Goal: Transaction & Acquisition: Book appointment/travel/reservation

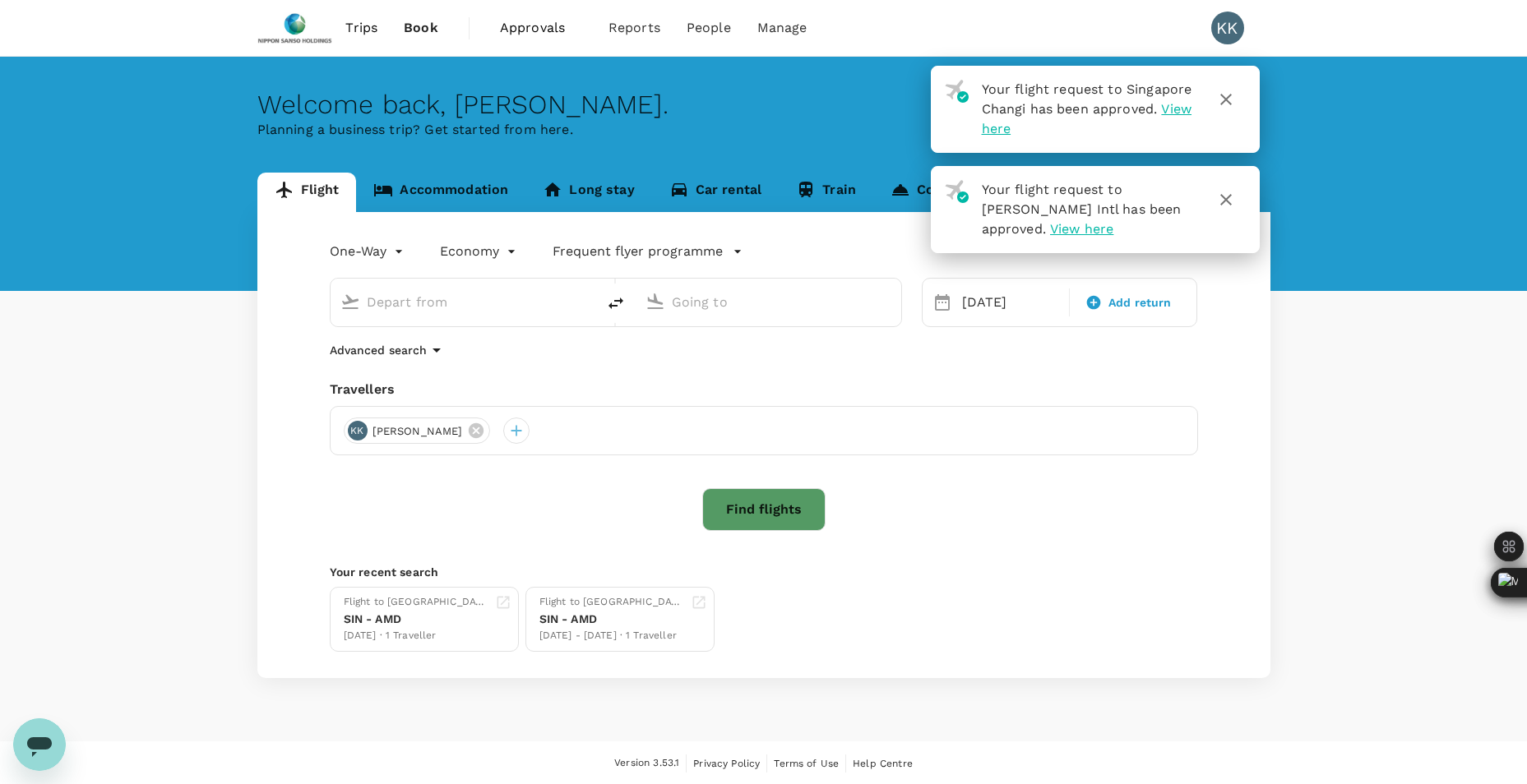
type input "Indira Gandhi Intl (DEL)"
type input "Singapore Changi (SIN)"
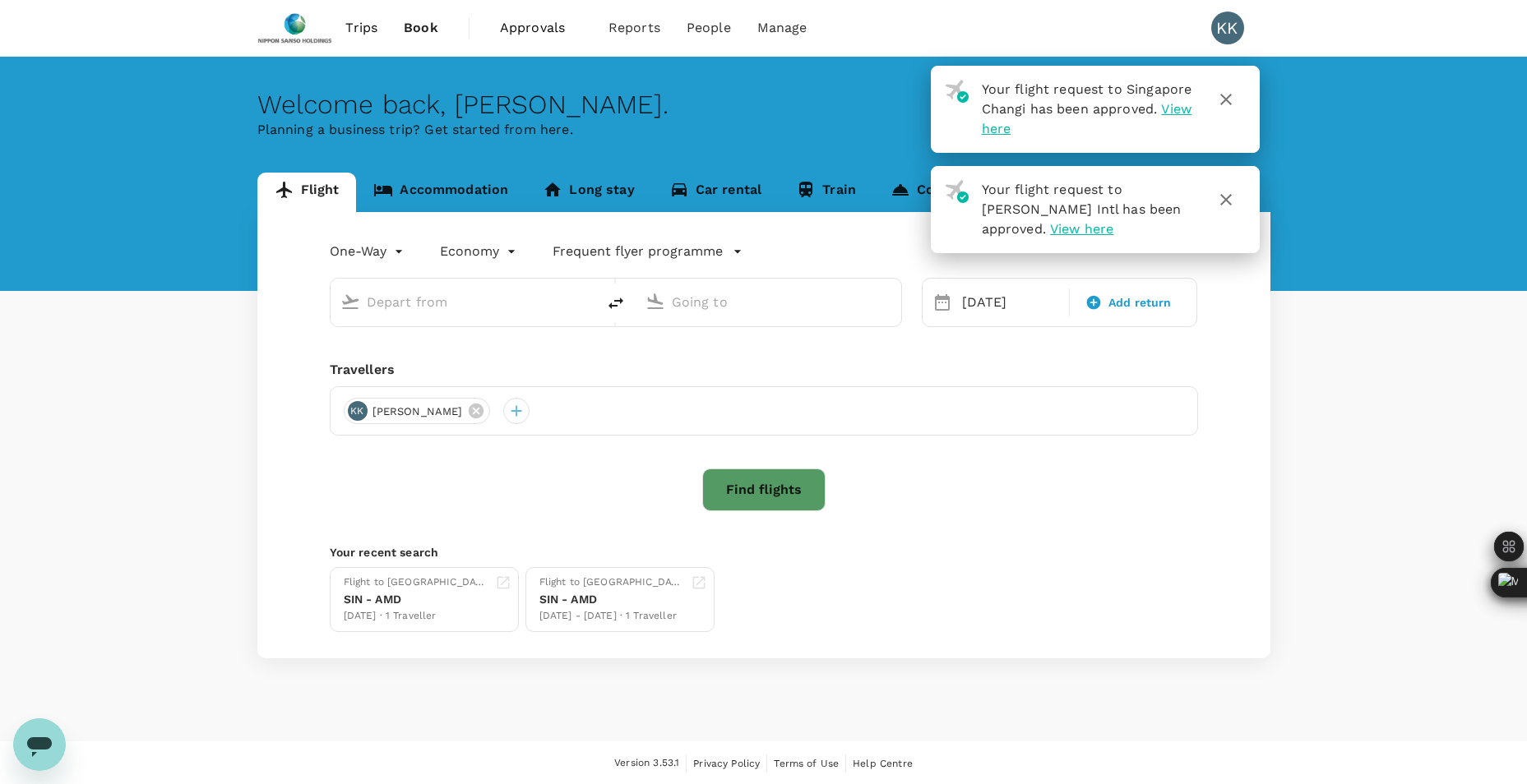
type input "Indira Gandhi Intl (DEL)"
type input "Singapore Changi (SIN)"
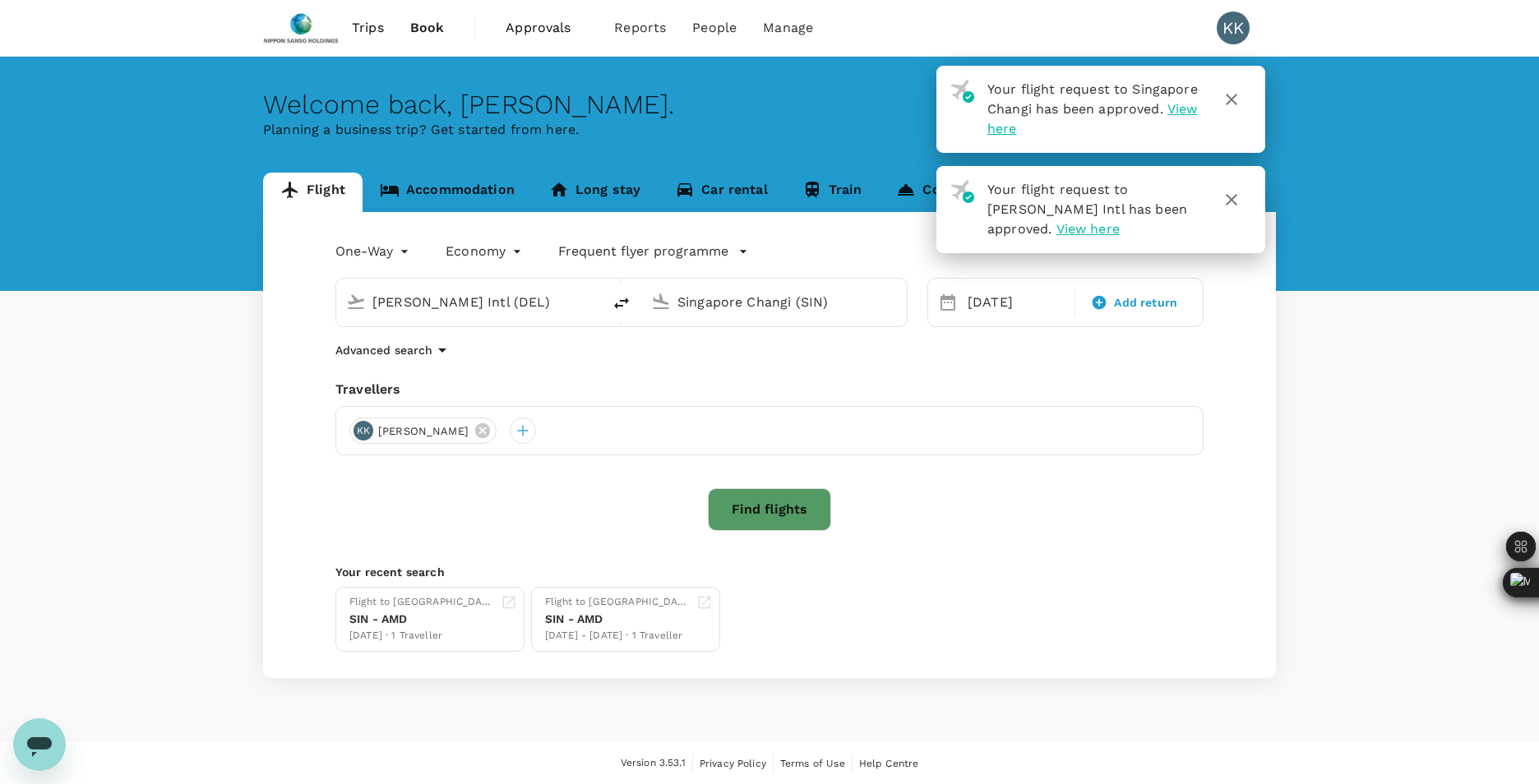
click at [397, 255] on body "Your flight request to Singapore Changi has been approved. View here Your fligh…" at bounding box center [769, 393] width 1539 height 786
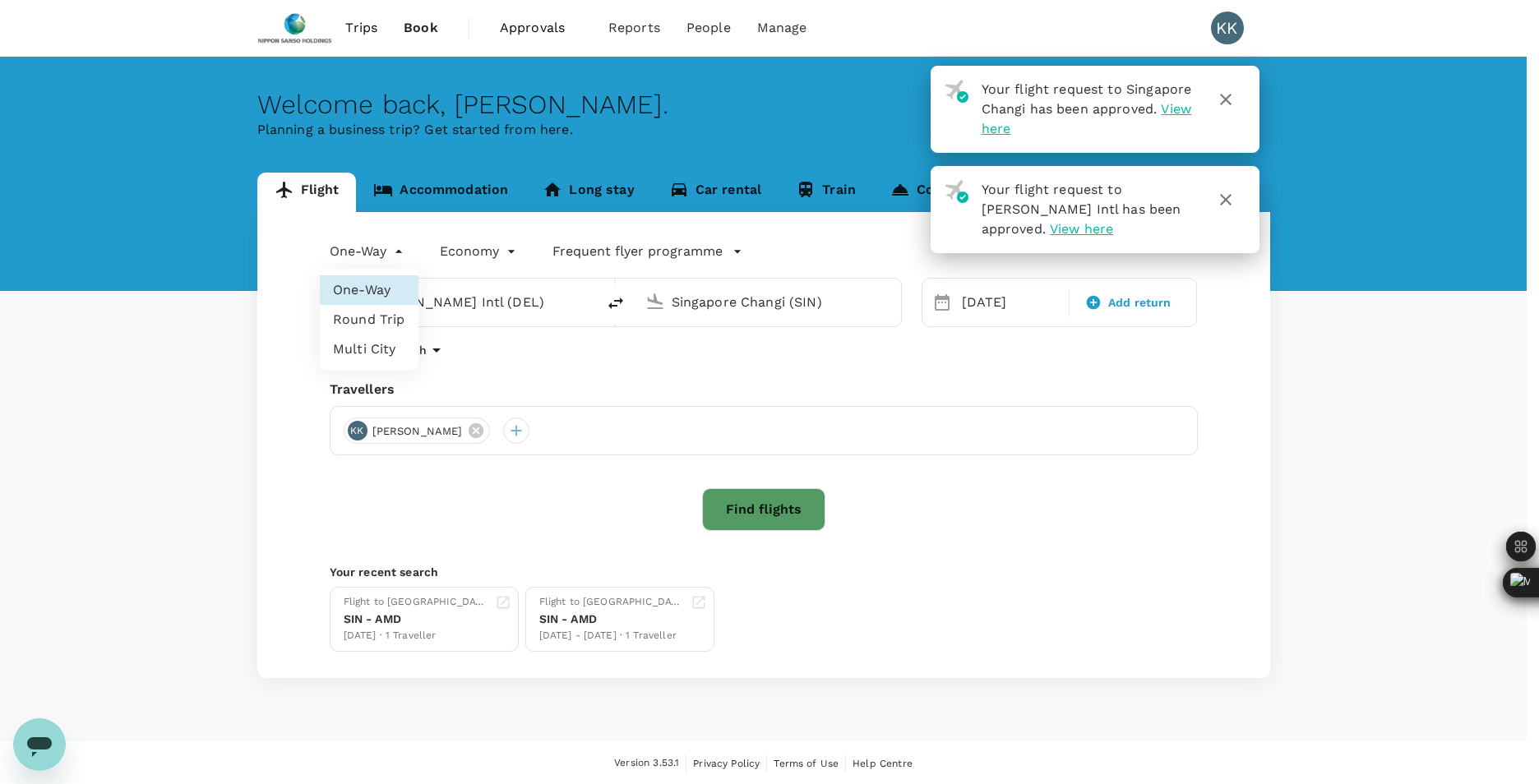
click at [386, 322] on li "Round Trip" at bounding box center [369, 319] width 99 height 29
type input "roundtrip"
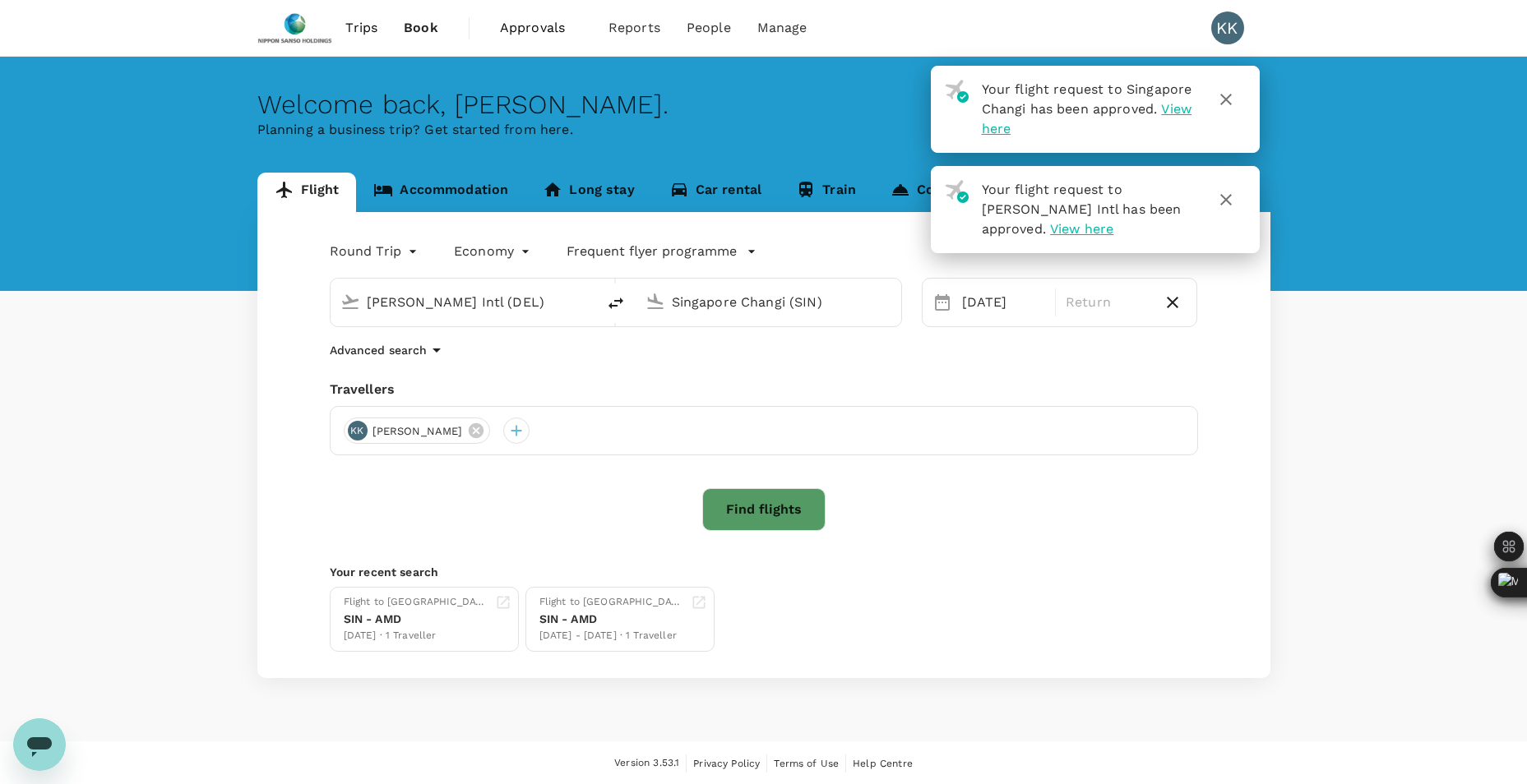
click at [413, 296] on input "Indira Gandhi Intl (DEL)" at bounding box center [464, 302] width 195 height 26
click at [543, 303] on input "Indira Gandhi Intl (DEL)" at bounding box center [464, 302] width 195 height 26
click at [753, 302] on input "Singapore Changi (SIN)" at bounding box center [769, 302] width 195 height 26
click at [714, 364] on p "[PERSON_NAME] Intl" at bounding box center [792, 366] width 287 height 16
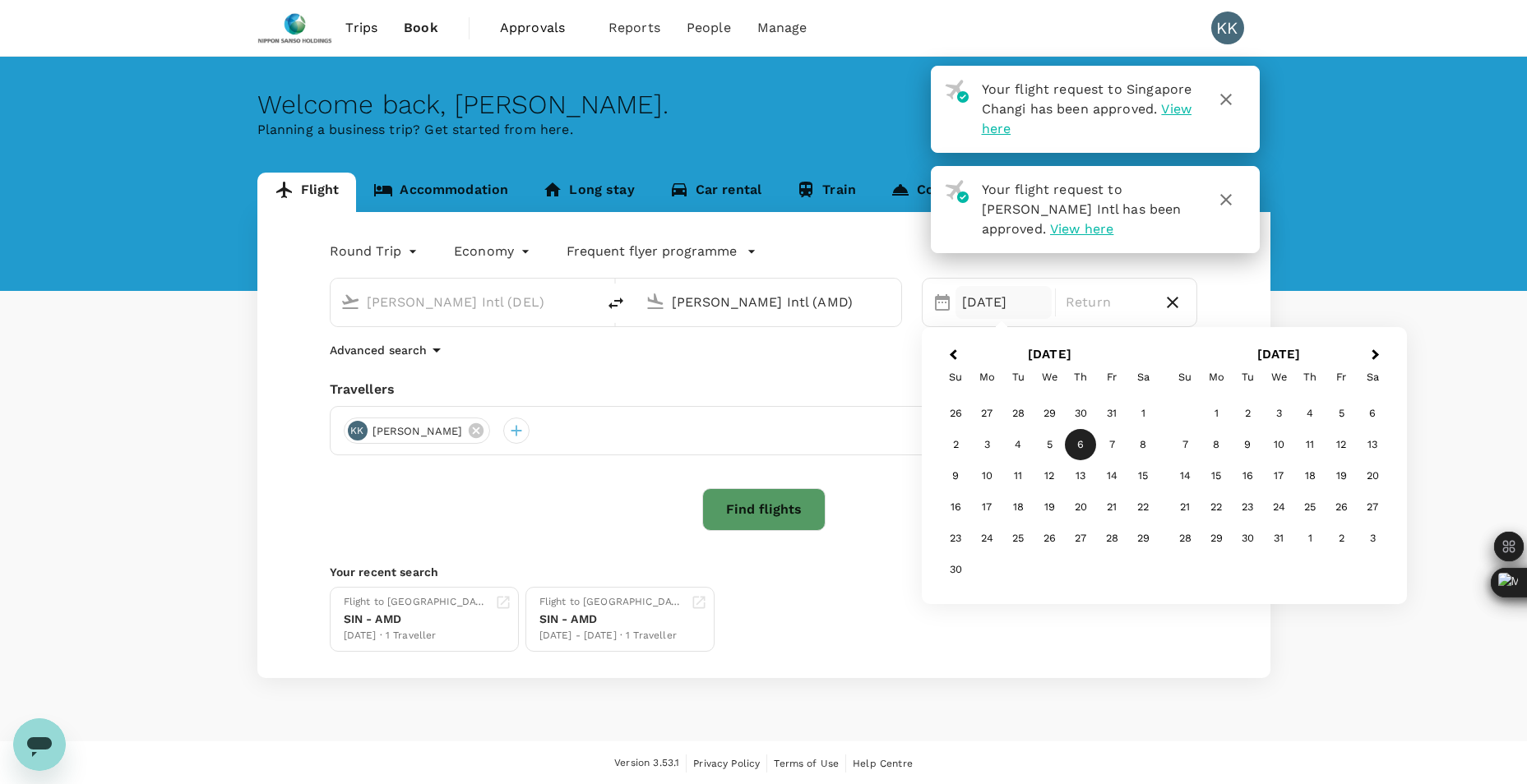
type input "Sardar Vallabhbhai Patel Intl (AMD)"
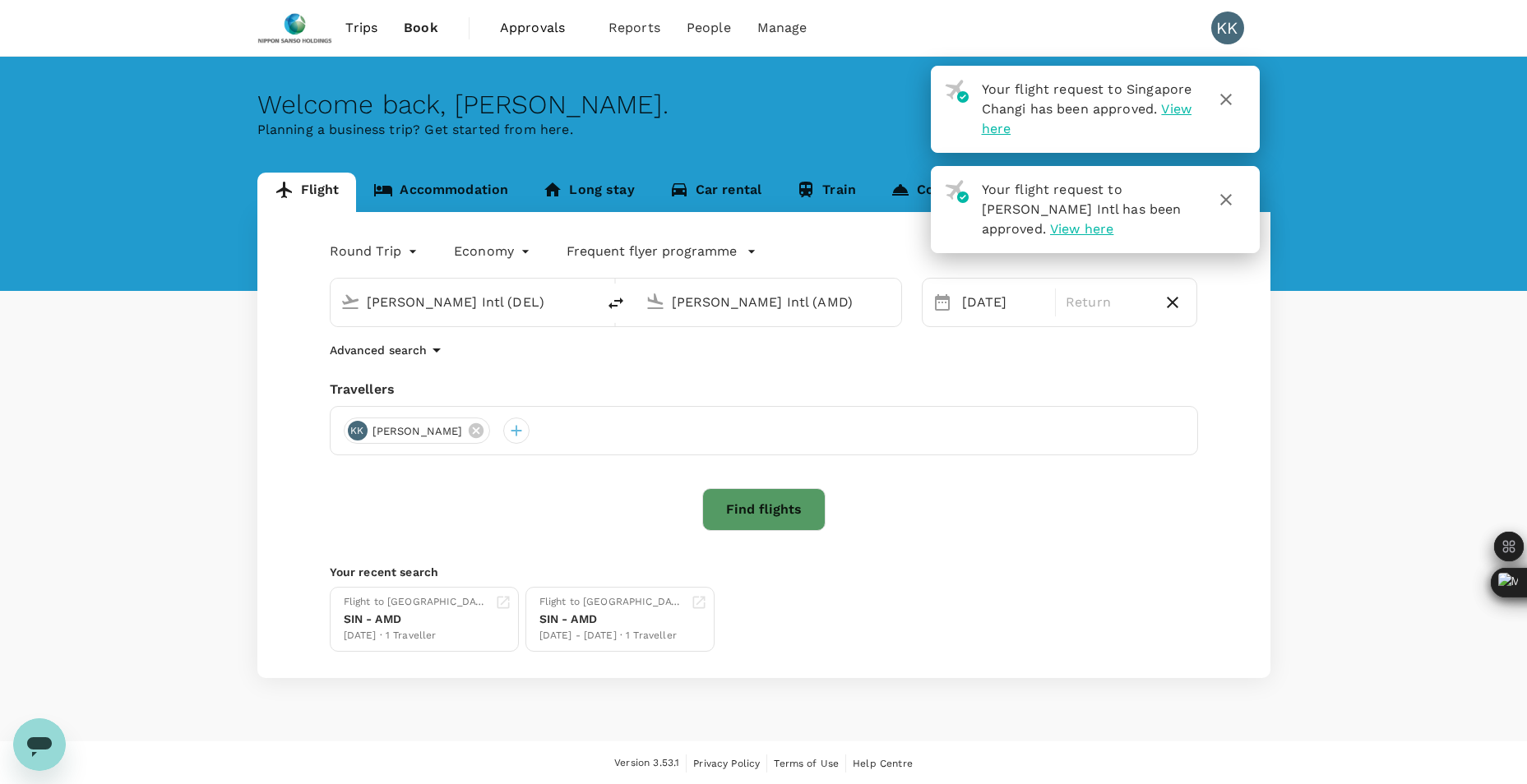
click at [245, 264] on div "Flight Accommodation Long stay Car rental Train Concierge Round Trip roundtrip …" at bounding box center [764, 424] width 1053 height 505
click at [369, 246] on body "Your flight request to Singapore Changi has been approved. View here Your fligh…" at bounding box center [769, 393] width 1539 height 786
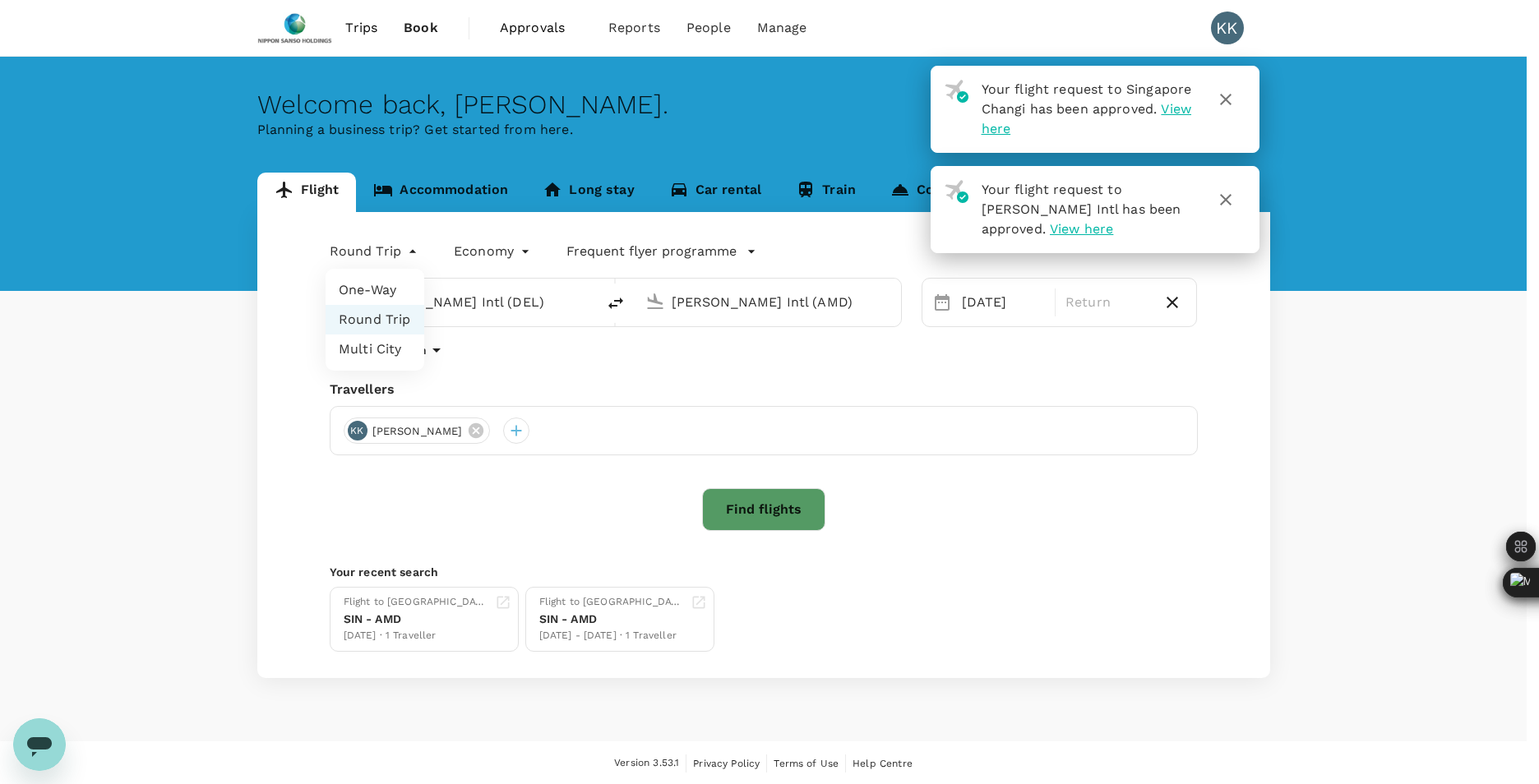
click at [371, 291] on li "One-Way" at bounding box center [375, 289] width 99 height 29
type input "oneway"
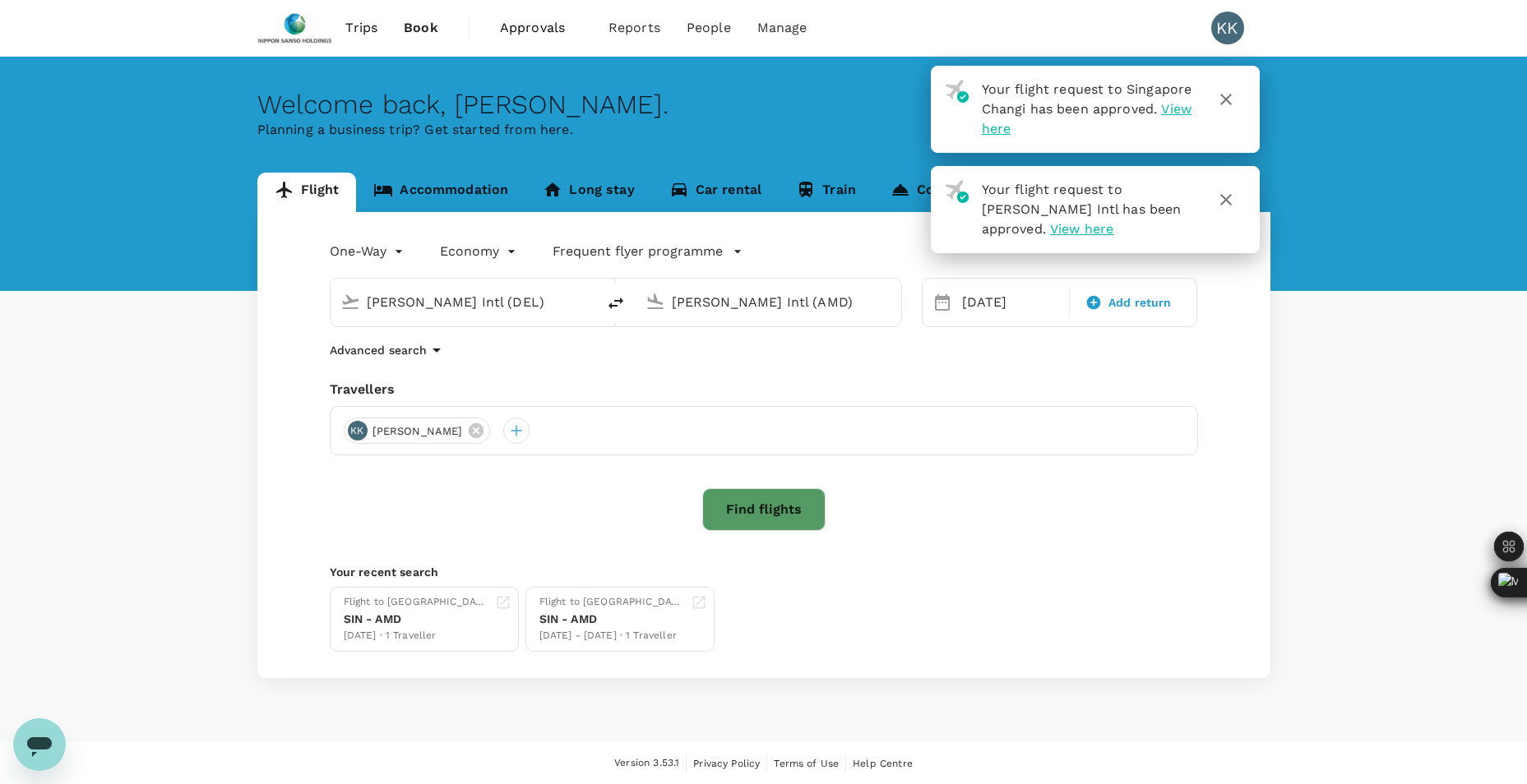
click at [606, 302] on icon "delete" at bounding box center [616, 303] width 20 height 20
type input "Sardar Vallabhbhai Patel Intl (AMD)"
type input "Indira Gandhi Intl (DEL)"
click at [972, 317] on div "06 Nov" at bounding box center [1011, 303] width 110 height 33
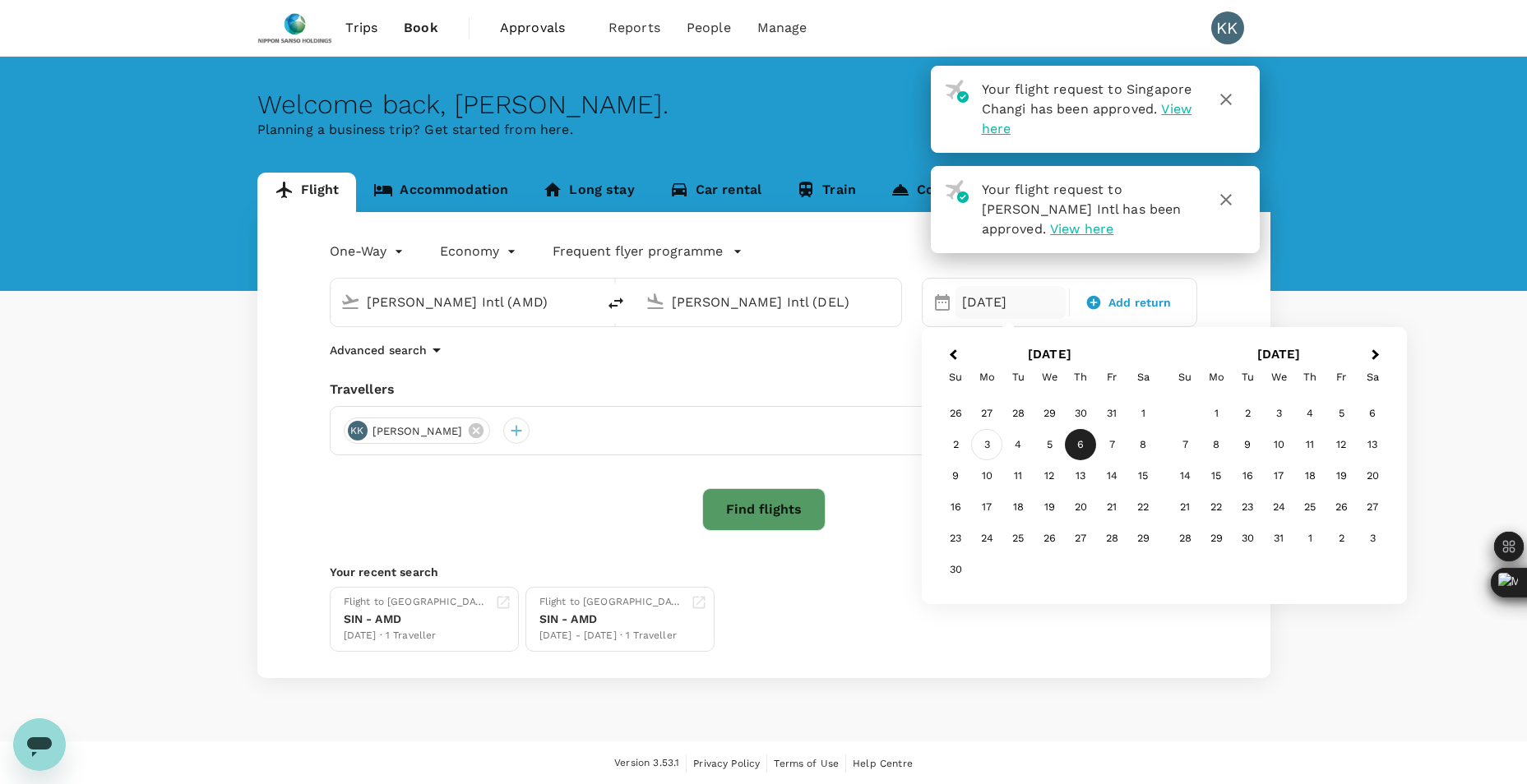
click at [994, 447] on div "3" at bounding box center [986, 444] width 31 height 31
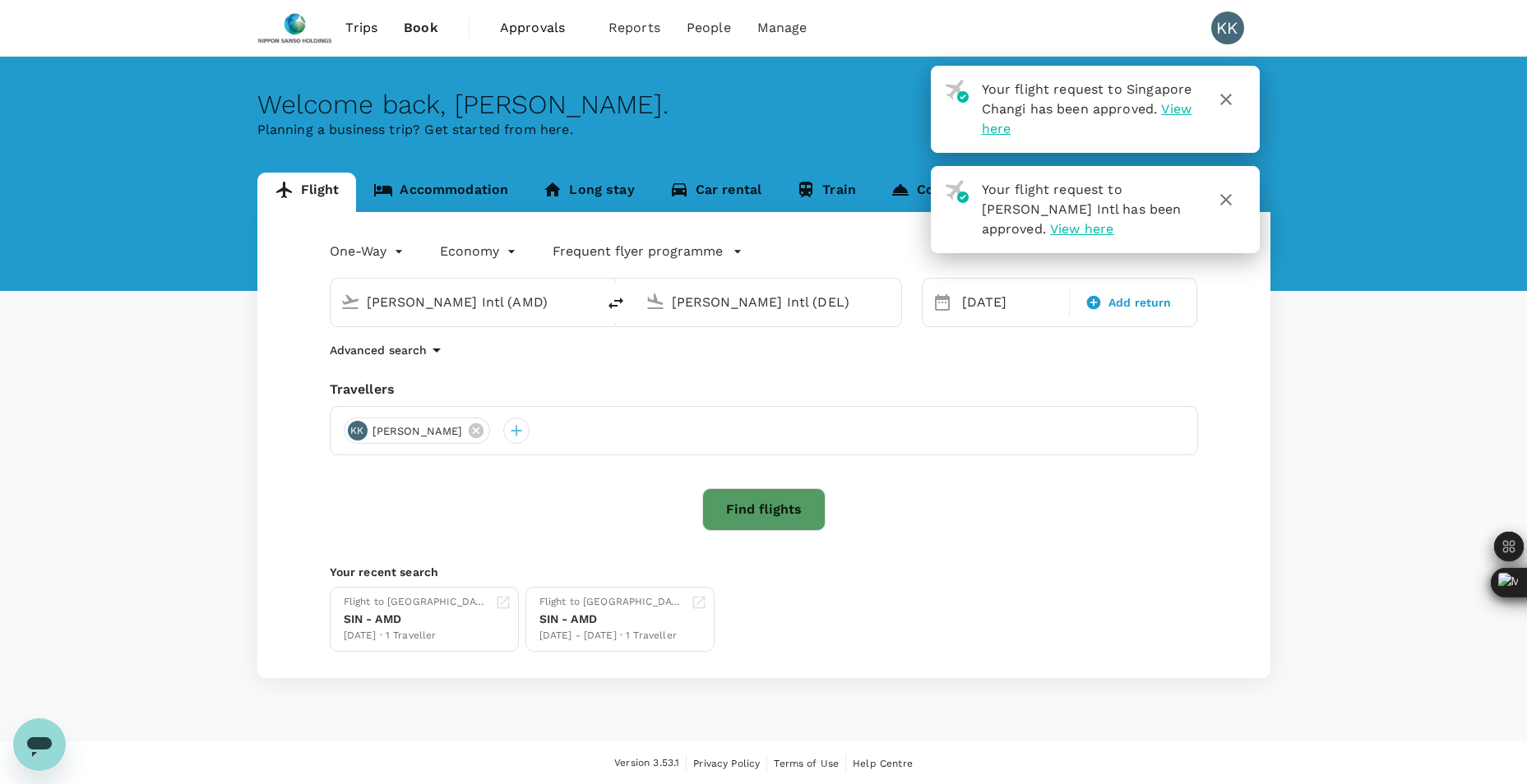
click at [744, 507] on button "Find flights" at bounding box center [764, 509] width 124 height 43
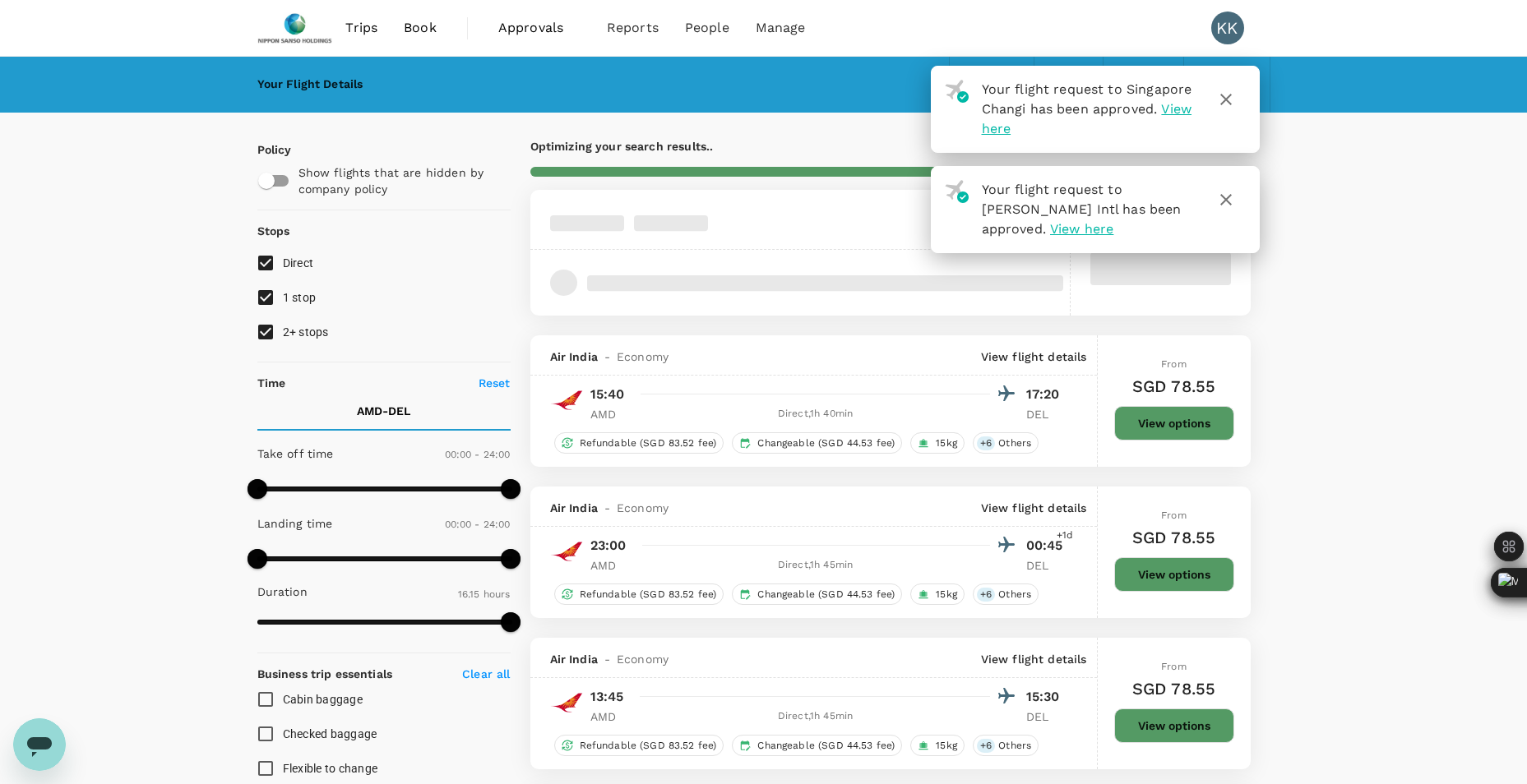
click at [257, 298] on input "1 stop" at bounding box center [266, 298] width 34 height 34
checkbox input "false"
click at [259, 341] on input "2+ stops" at bounding box center [266, 332] width 34 height 34
checkbox input "false"
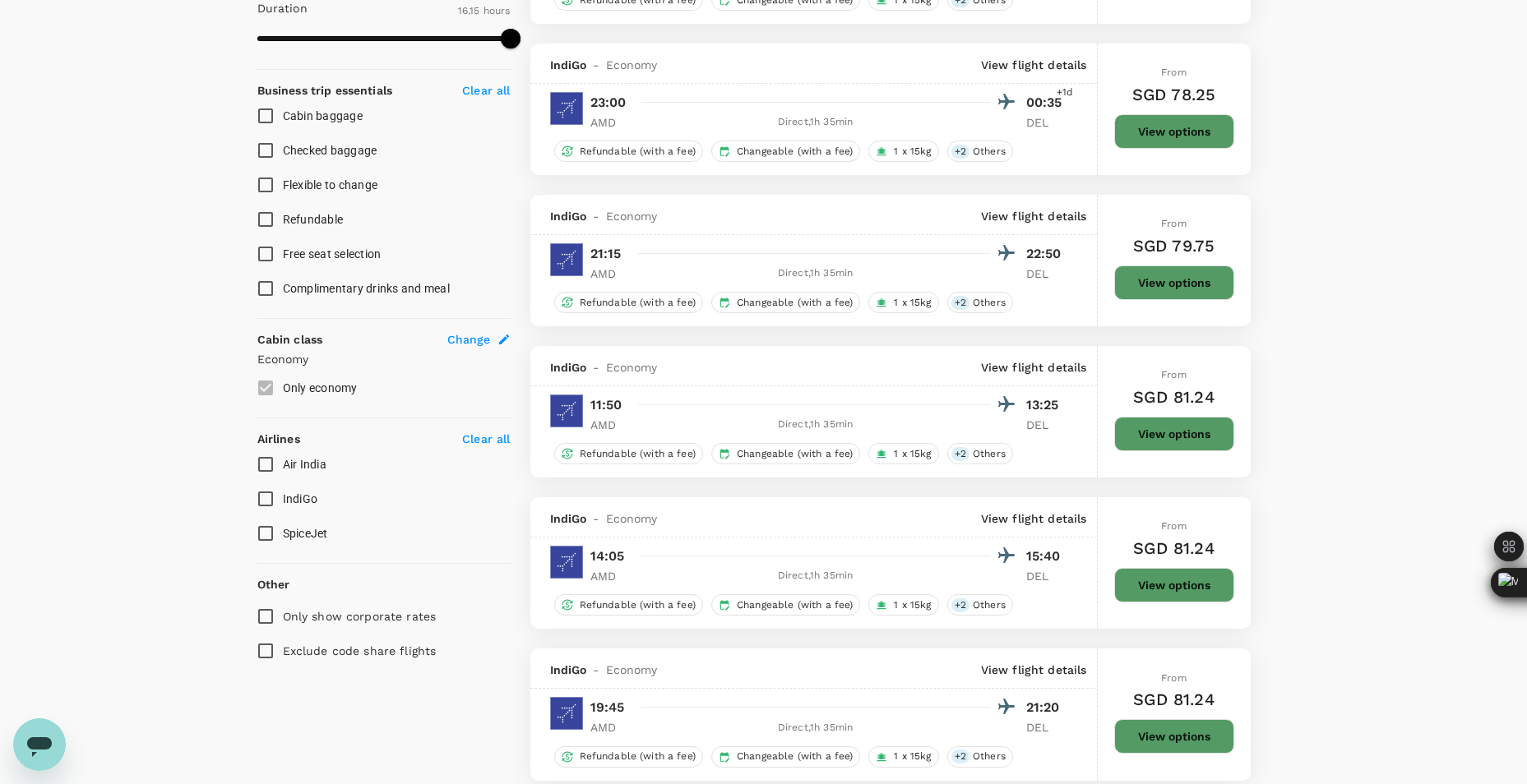
scroll to position [576, 0]
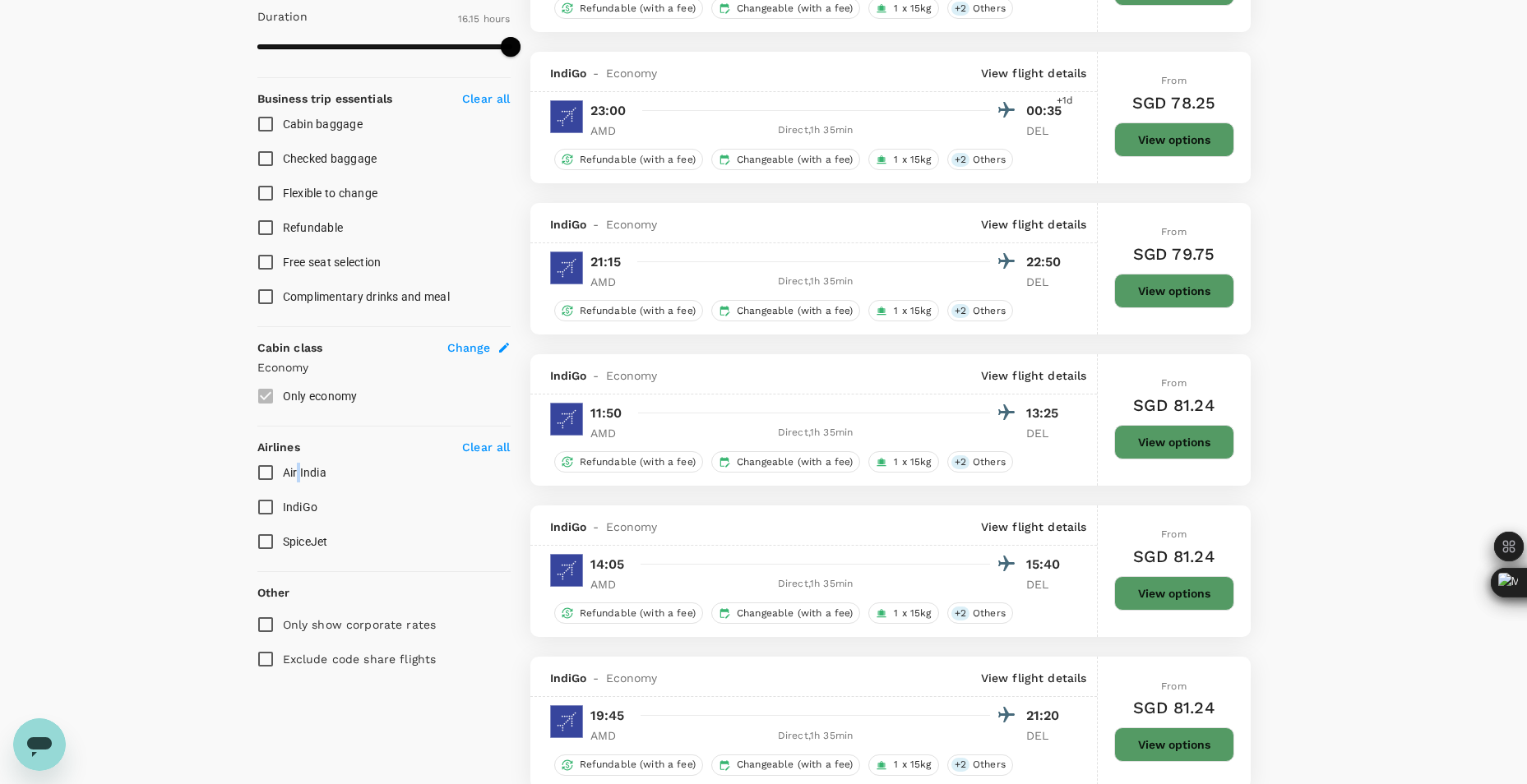
click at [300, 475] on span "Air India" at bounding box center [305, 473] width 44 height 13
click at [267, 479] on input "Air India" at bounding box center [266, 473] width 34 height 34
checkbox input "true"
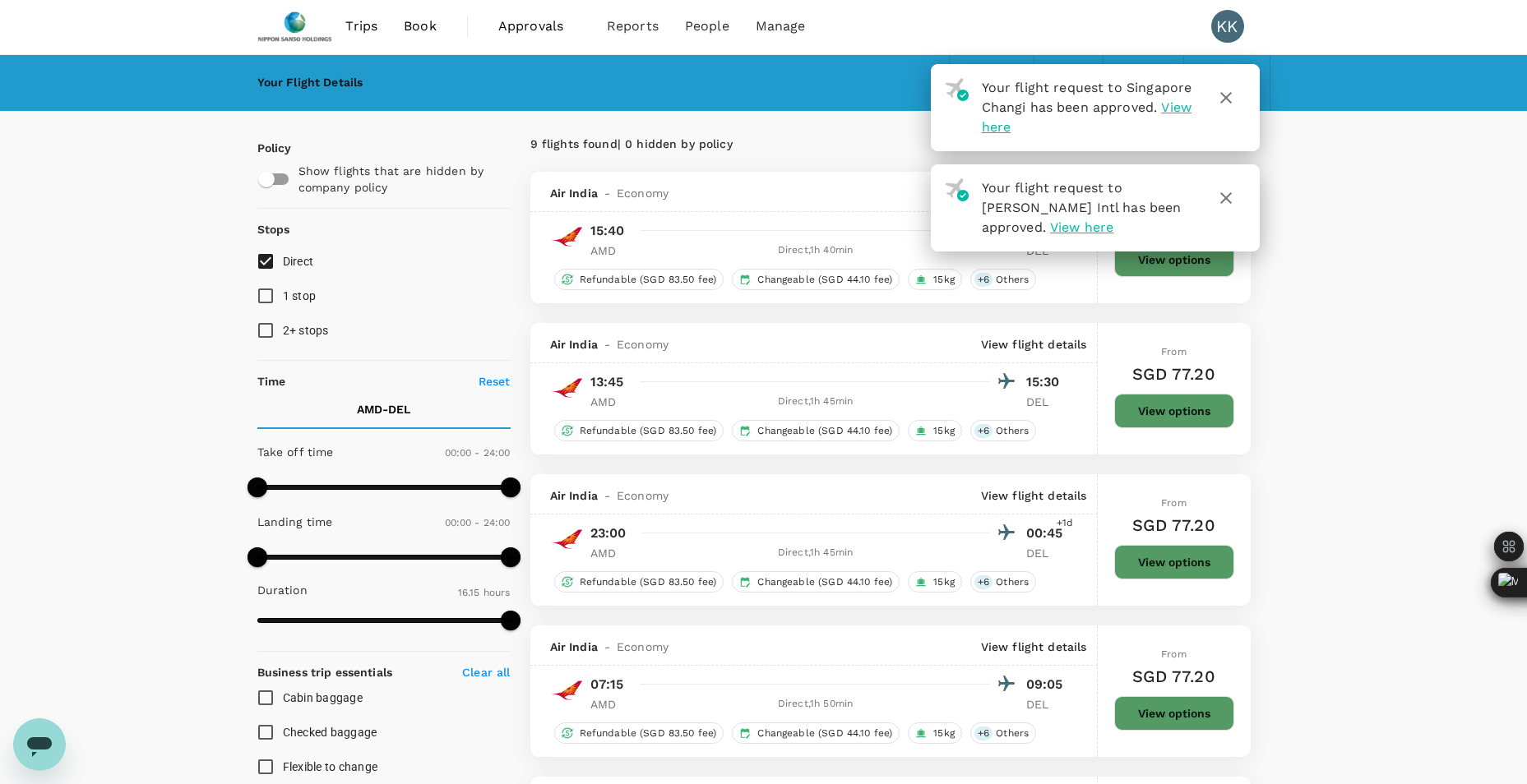
scroll to position [0, 0]
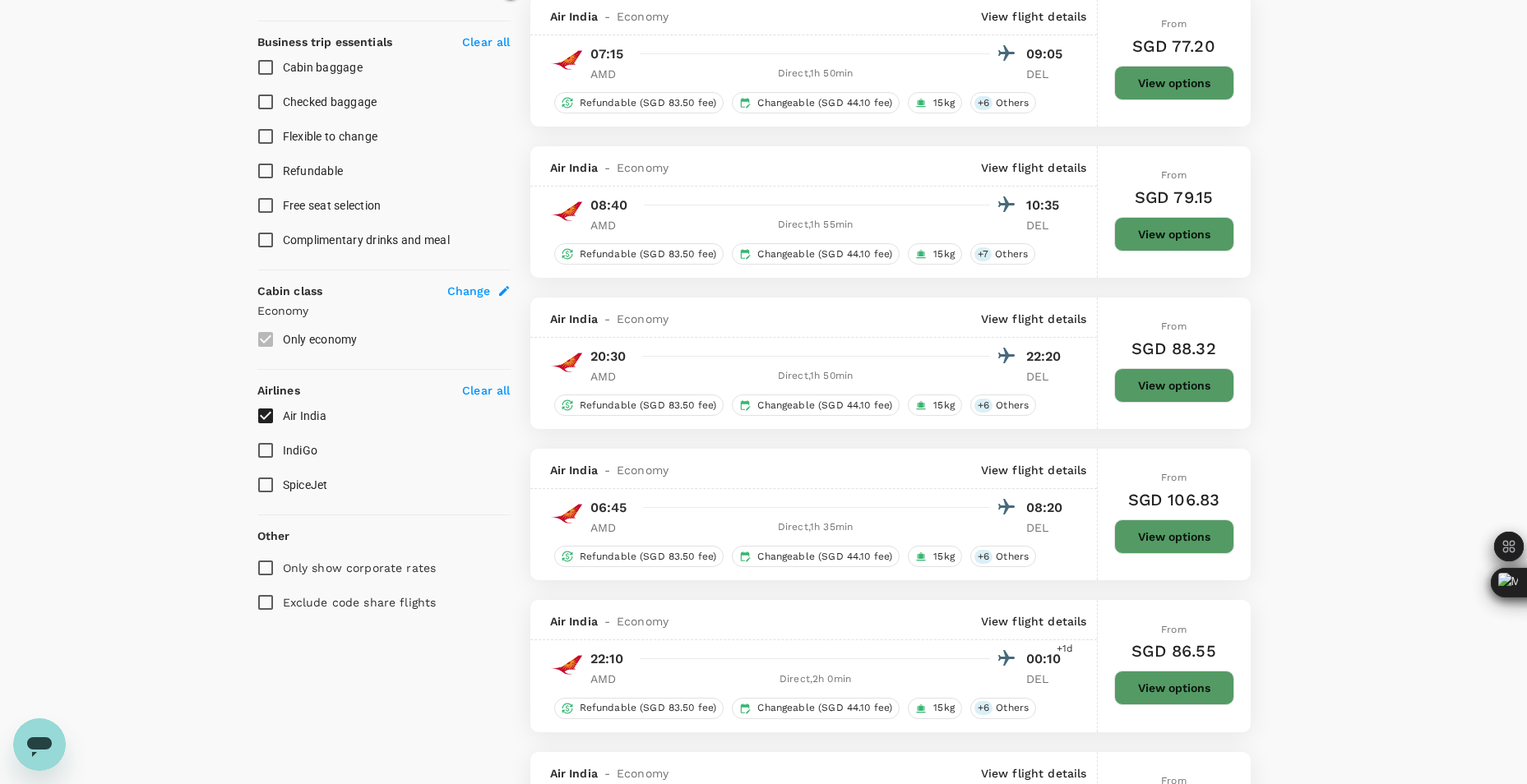
scroll to position [657, 0]
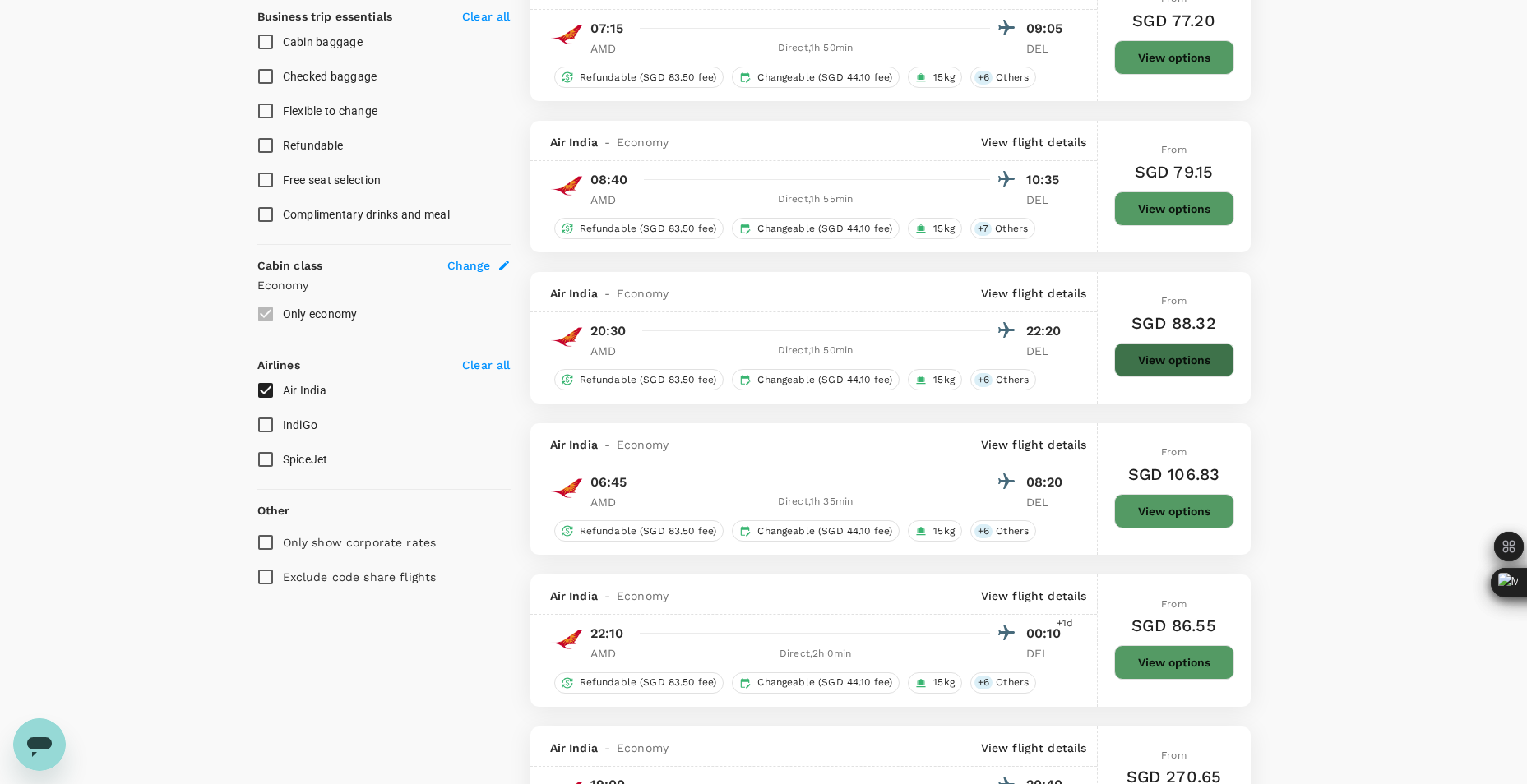
click at [1158, 376] on button "View options" at bounding box center [1175, 360] width 120 height 34
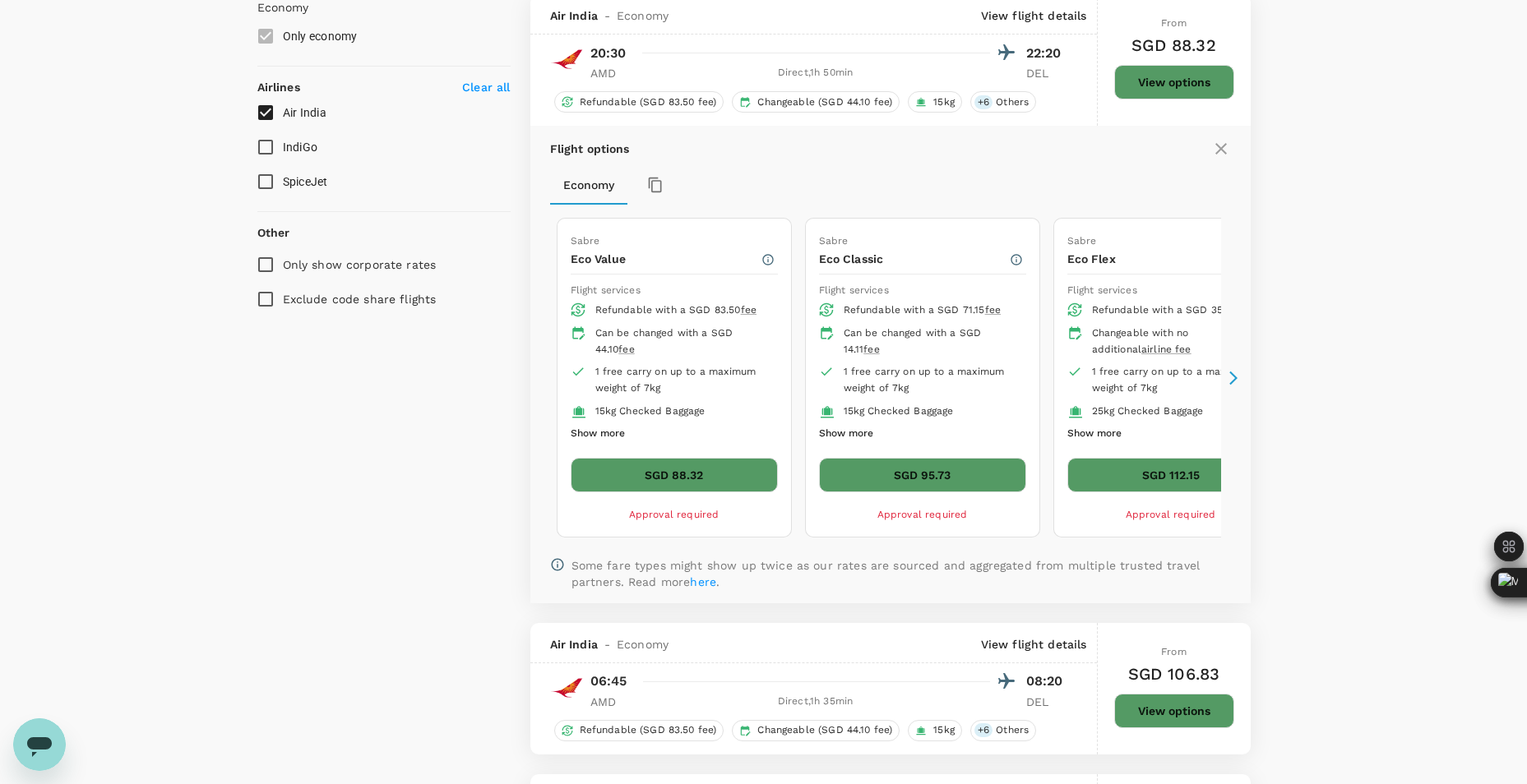
scroll to position [904, 0]
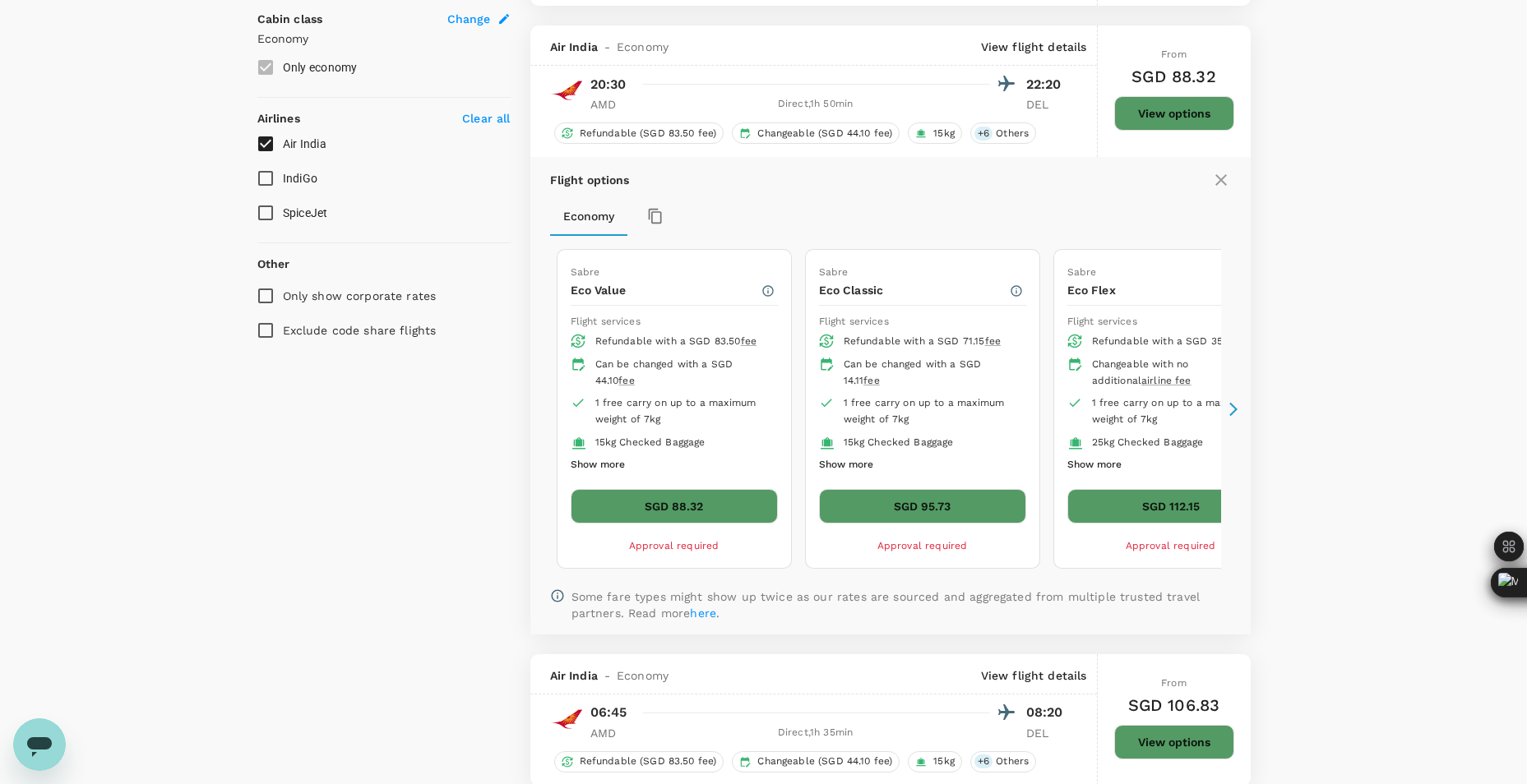
click at [1247, 405] on div "Flight options Economy Sabre Eco Value Flight services Refundable with a SGD 83…" at bounding box center [890, 395] width 721 height 477
click at [1239, 407] on icon at bounding box center [1233, 409] width 16 height 16
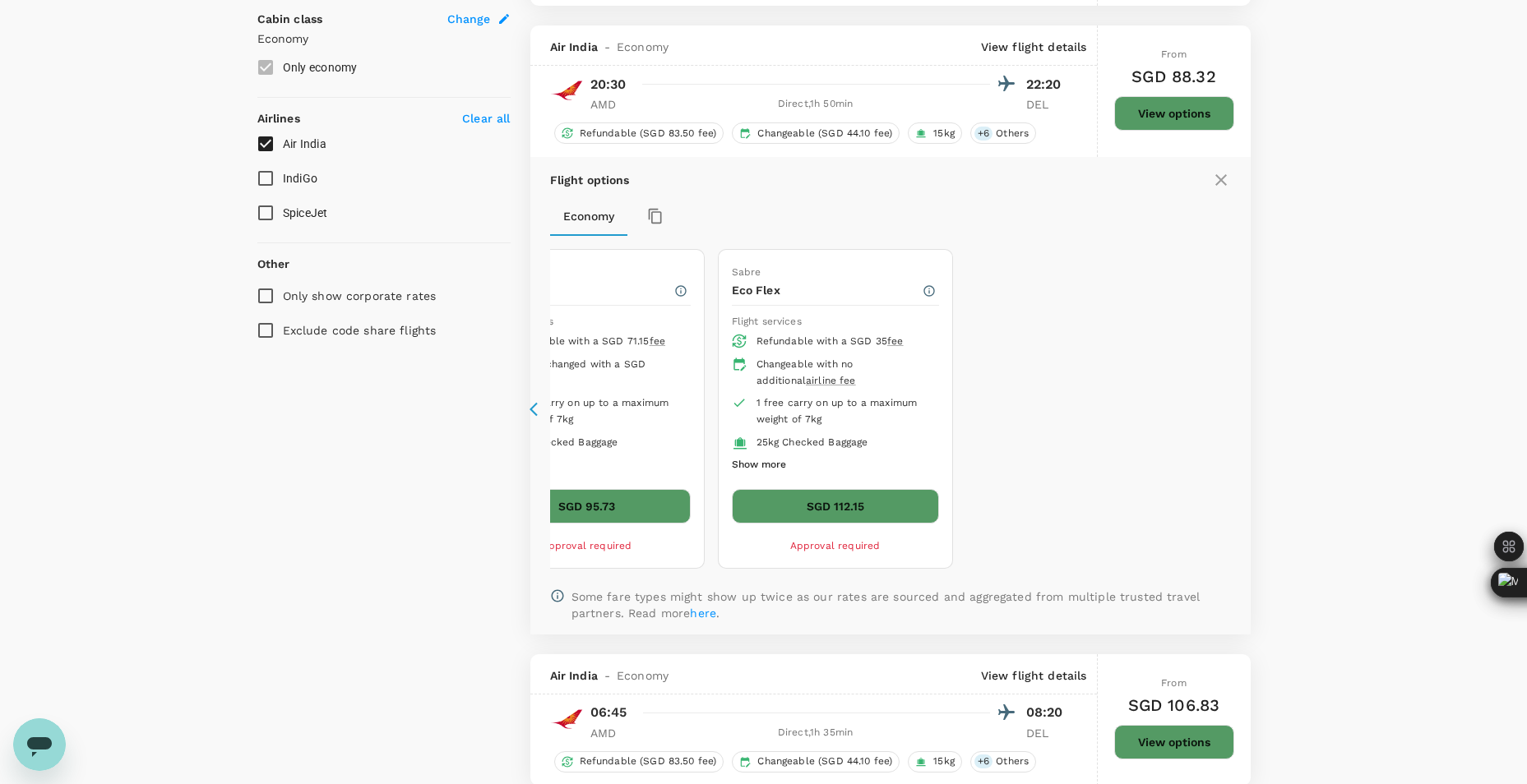
click at [530, 414] on icon at bounding box center [537, 409] width 16 height 16
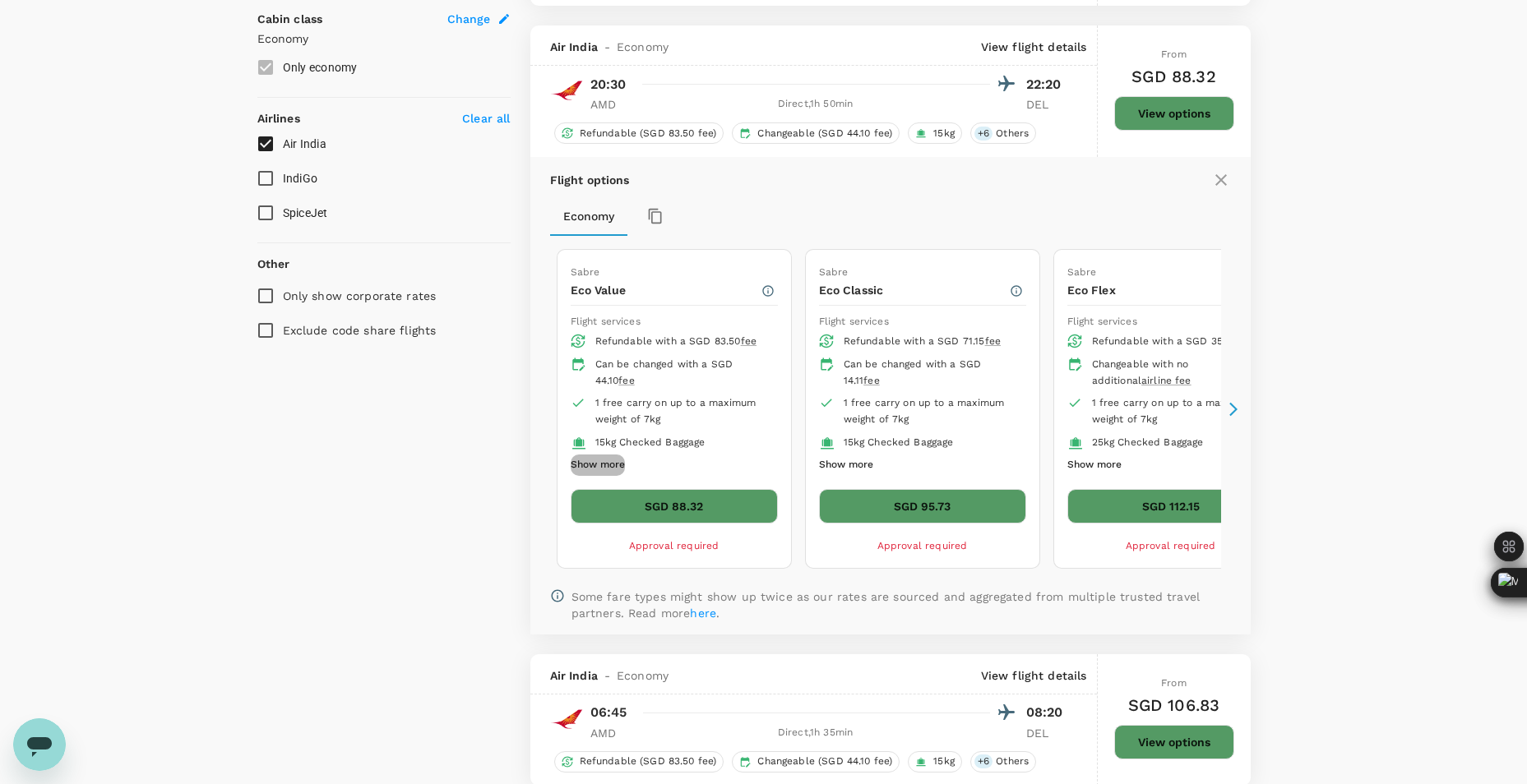
click at [622, 468] on button "Show more" at bounding box center [598, 465] width 54 height 21
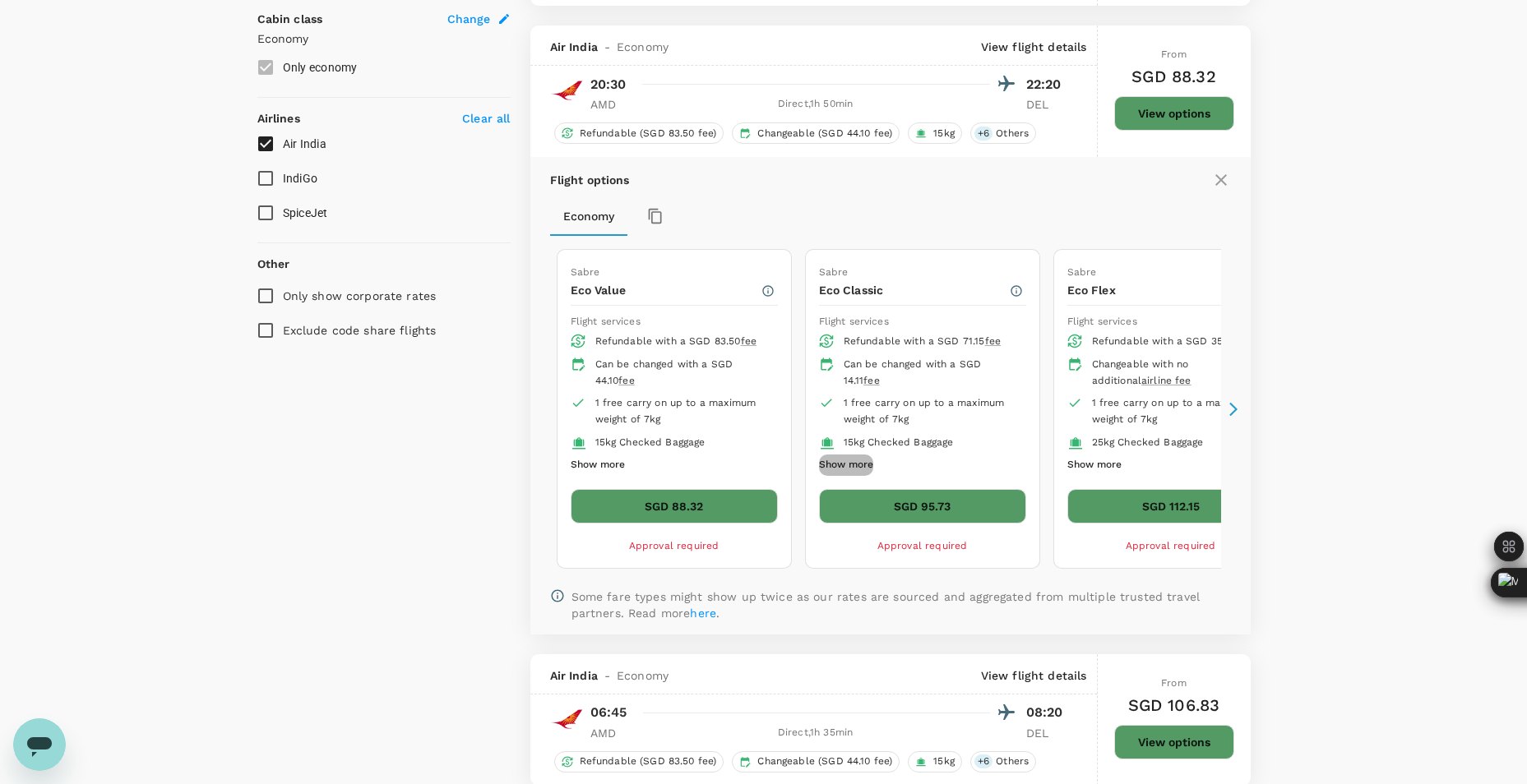
click at [846, 464] on button "Show more" at bounding box center [845, 465] width 54 height 21
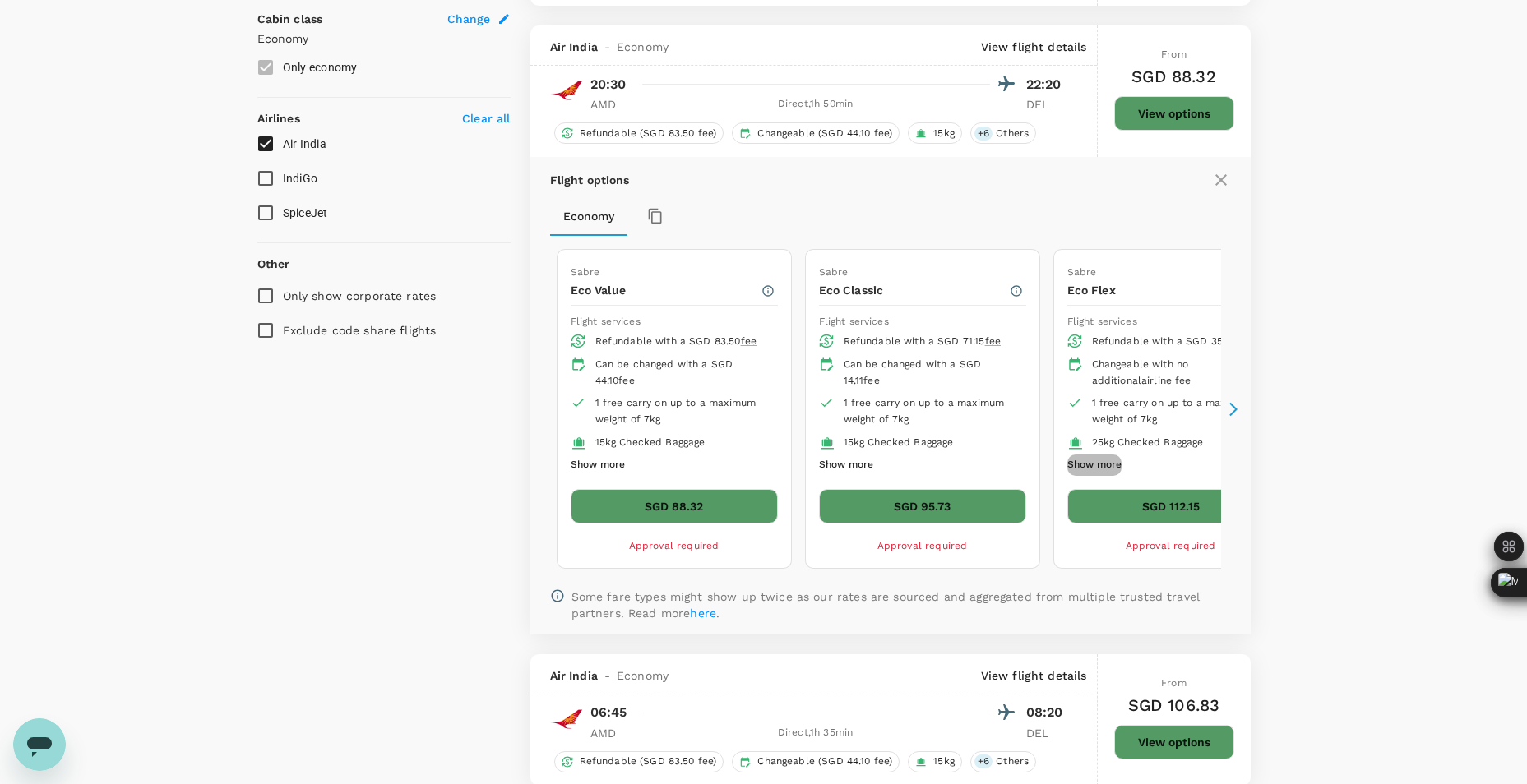
click at [1099, 462] on button "Show more" at bounding box center [1094, 465] width 54 height 21
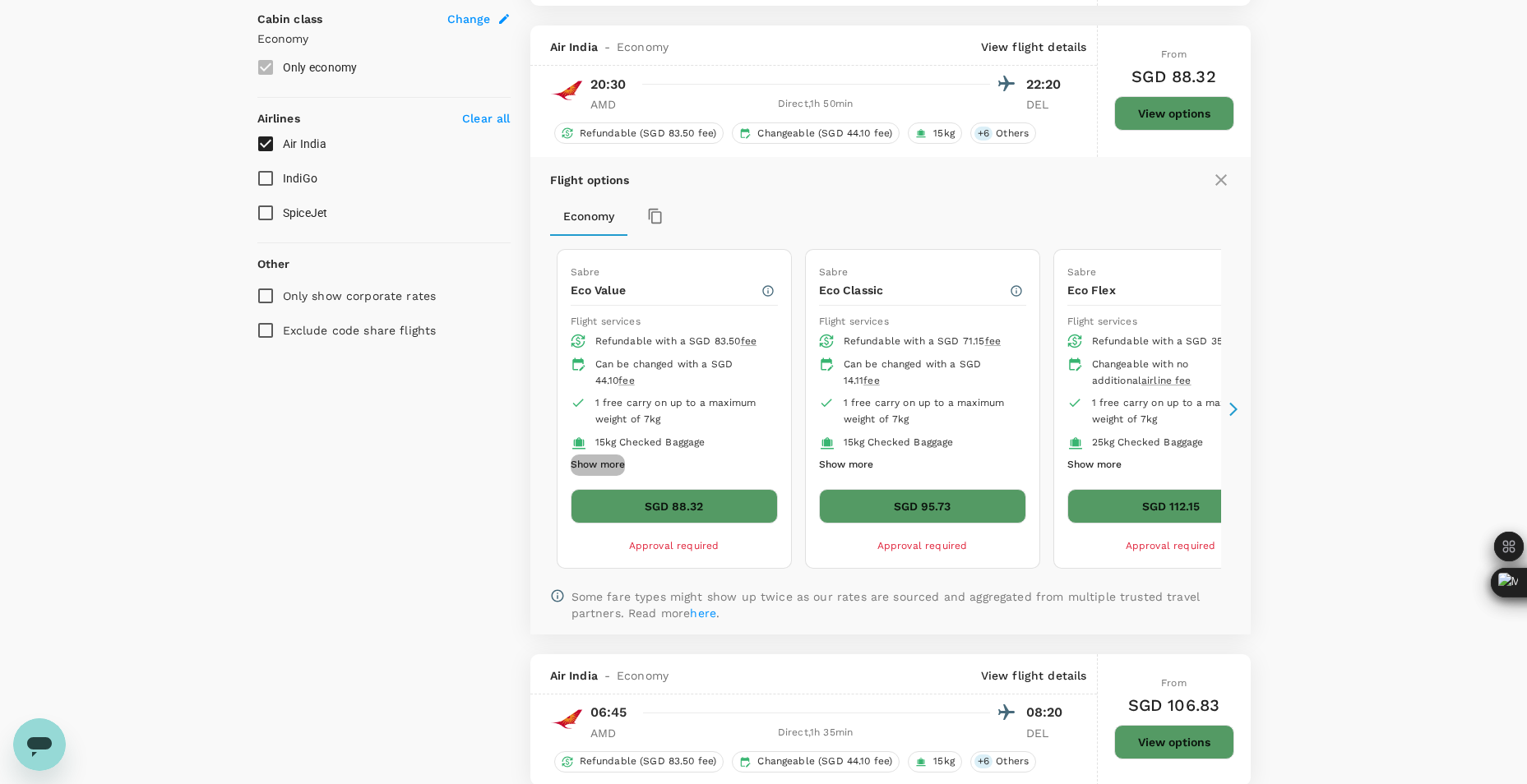
click at [574, 460] on button "Show more" at bounding box center [598, 465] width 54 height 21
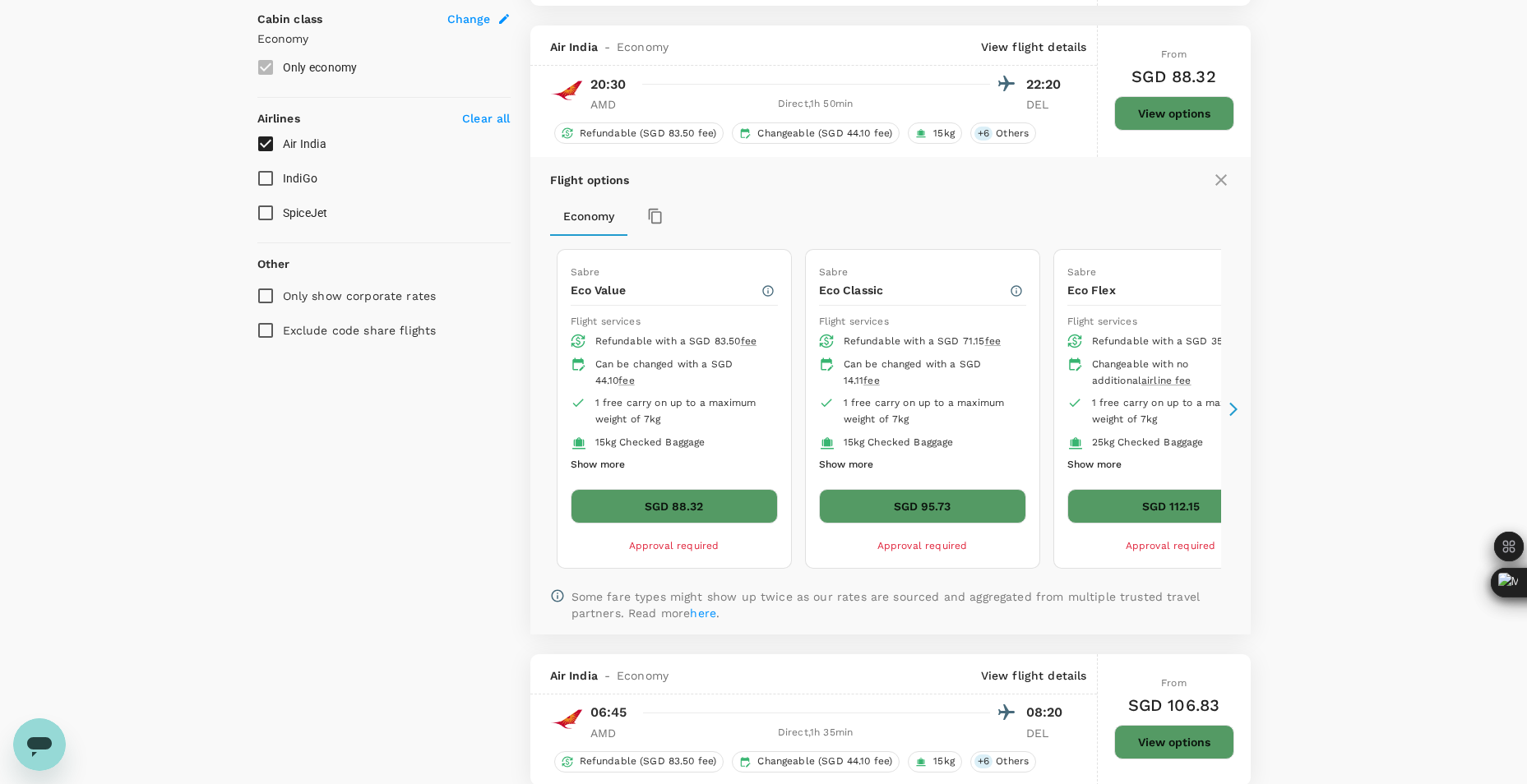
click at [725, 494] on button "SGD 88.32" at bounding box center [675, 506] width 208 height 34
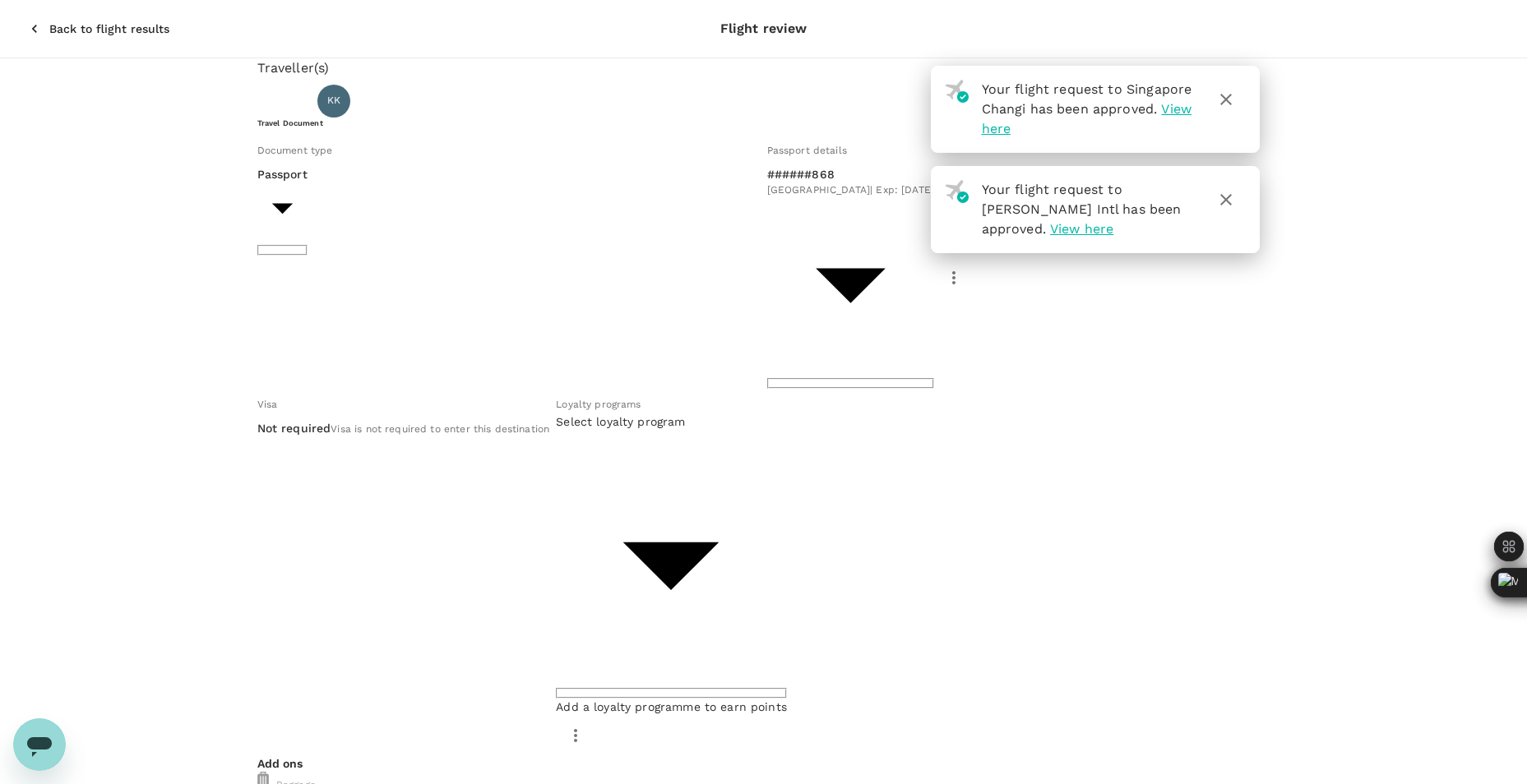
click at [1228, 99] on icon "button" at bounding box center [1226, 99] width 20 height 20
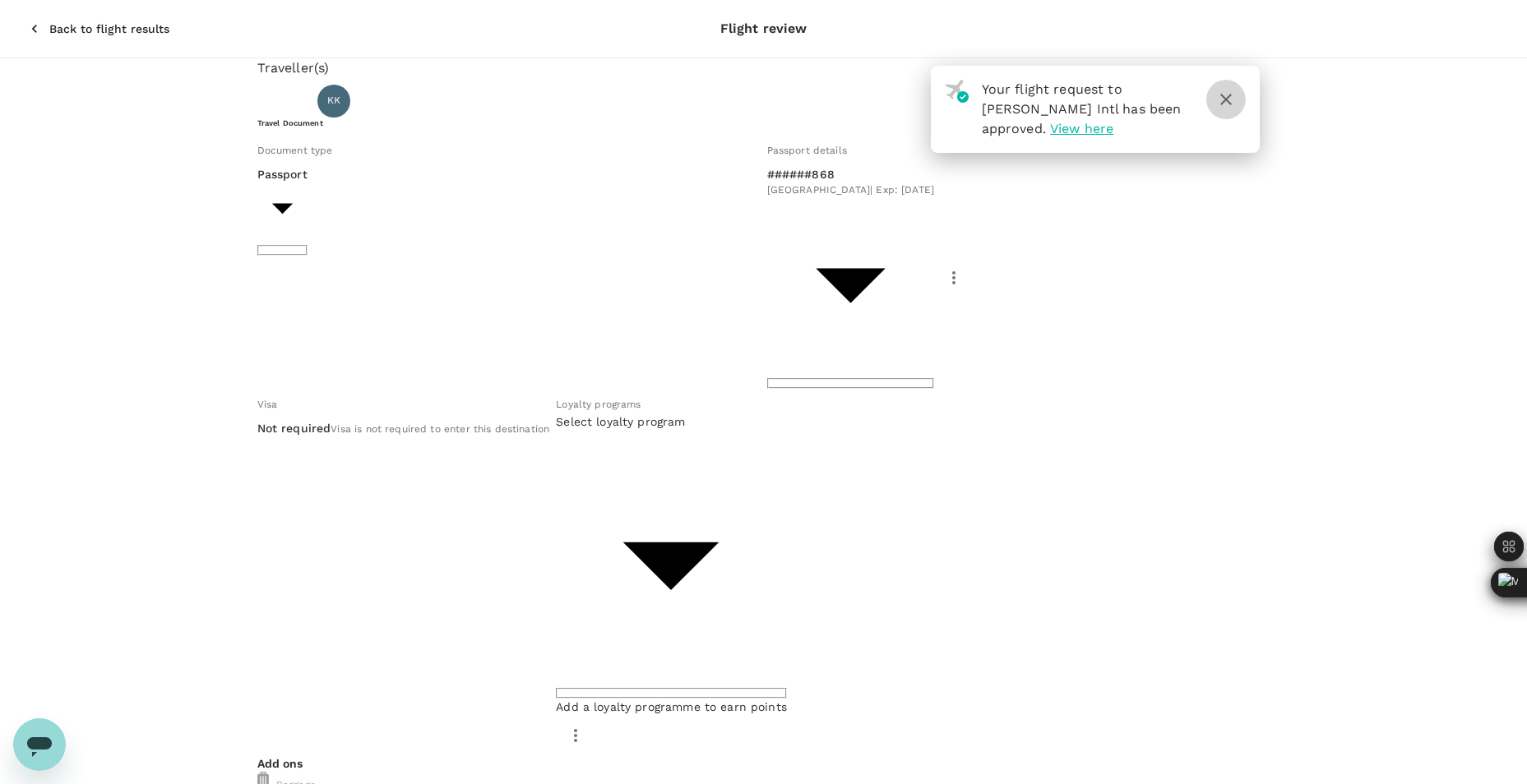
click at [1221, 100] on icon "button" at bounding box center [1226, 99] width 20 height 20
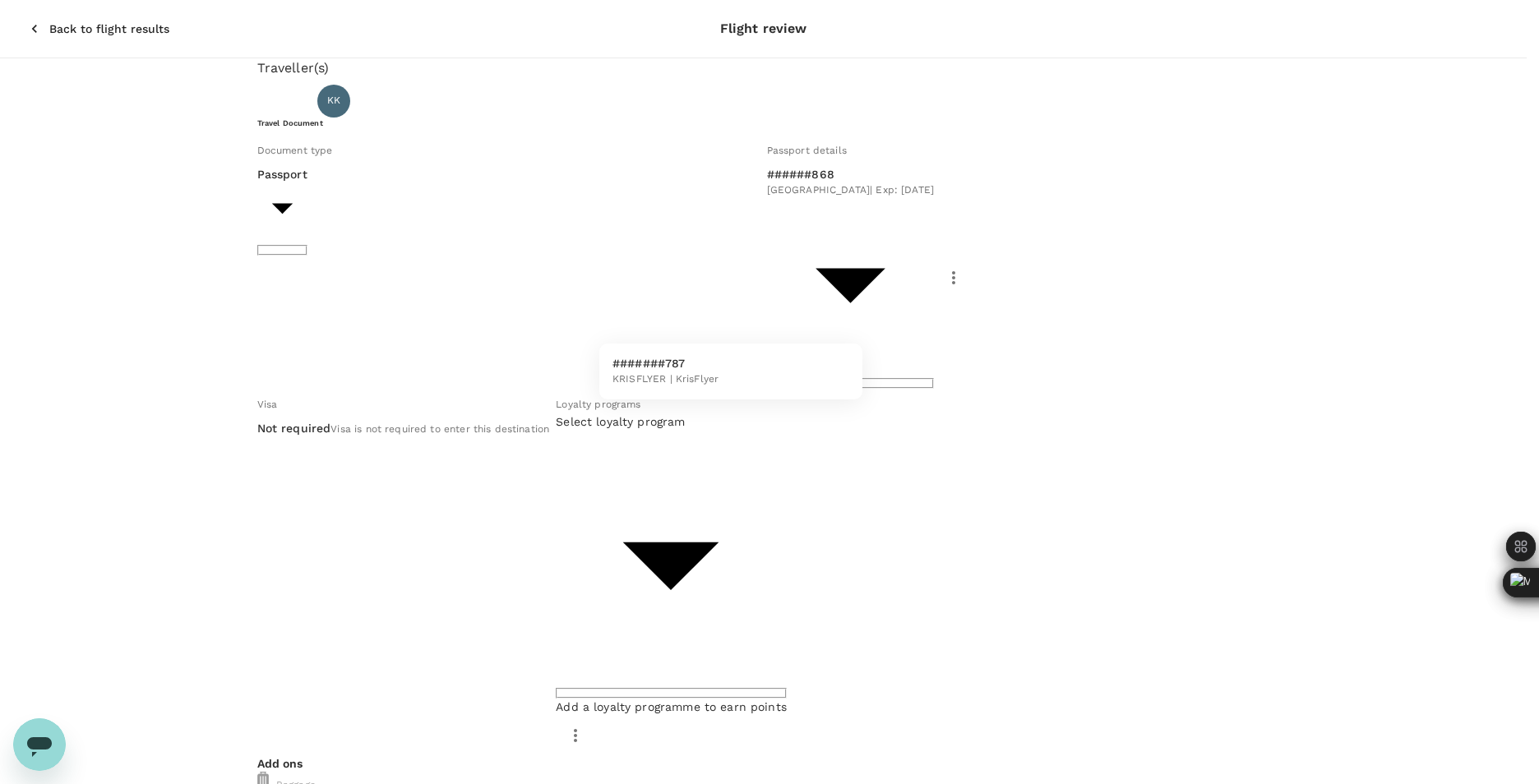
click at [831, 321] on body "Back to flight results Flight review Traveller(s) Traveller 1 : KK Kazuki Kondo…" at bounding box center [769, 766] width 1539 height 1533
click at [720, 382] on li "#######787 KRISFLYER | KrisFlyer" at bounding box center [731, 371] width 263 height 43
type input "ca5e5434-1ab4-4888-a1c7-ff82343c404b"
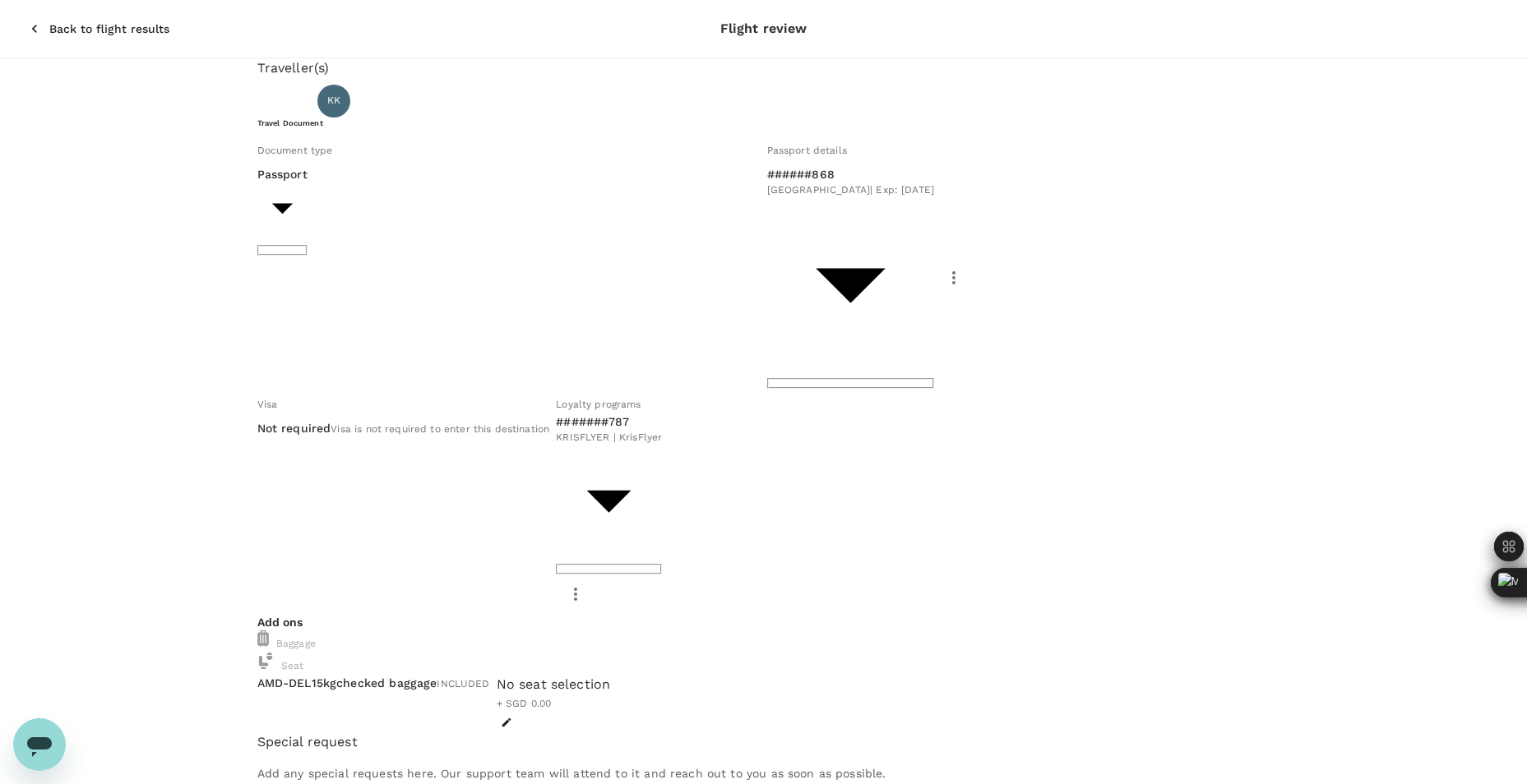
click at [115, 389] on div "Traveller(s) Traveller 1 : KK Kazuki Kondo Travel Document Document type Passpo…" at bounding box center [764, 702] width 1527 height 1289
click at [611, 675] on div "No seat selection + SGD 0.00" at bounding box center [554, 694] width 114 height 38
click at [512, 716] on icon "button" at bounding box center [506, 722] width 11 height 11
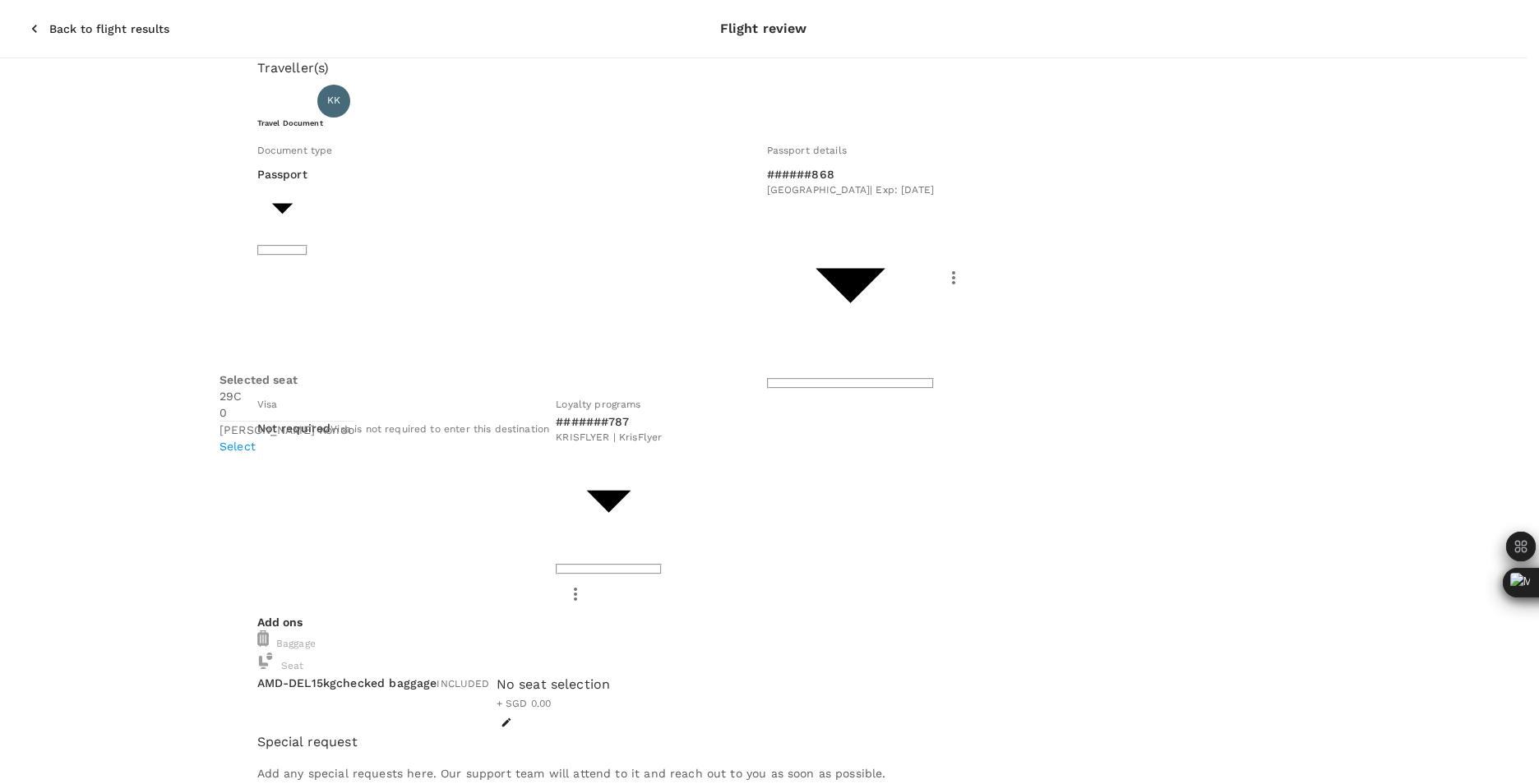
click at [354, 438] on p "Select" at bounding box center [287, 445] width 135 height 16
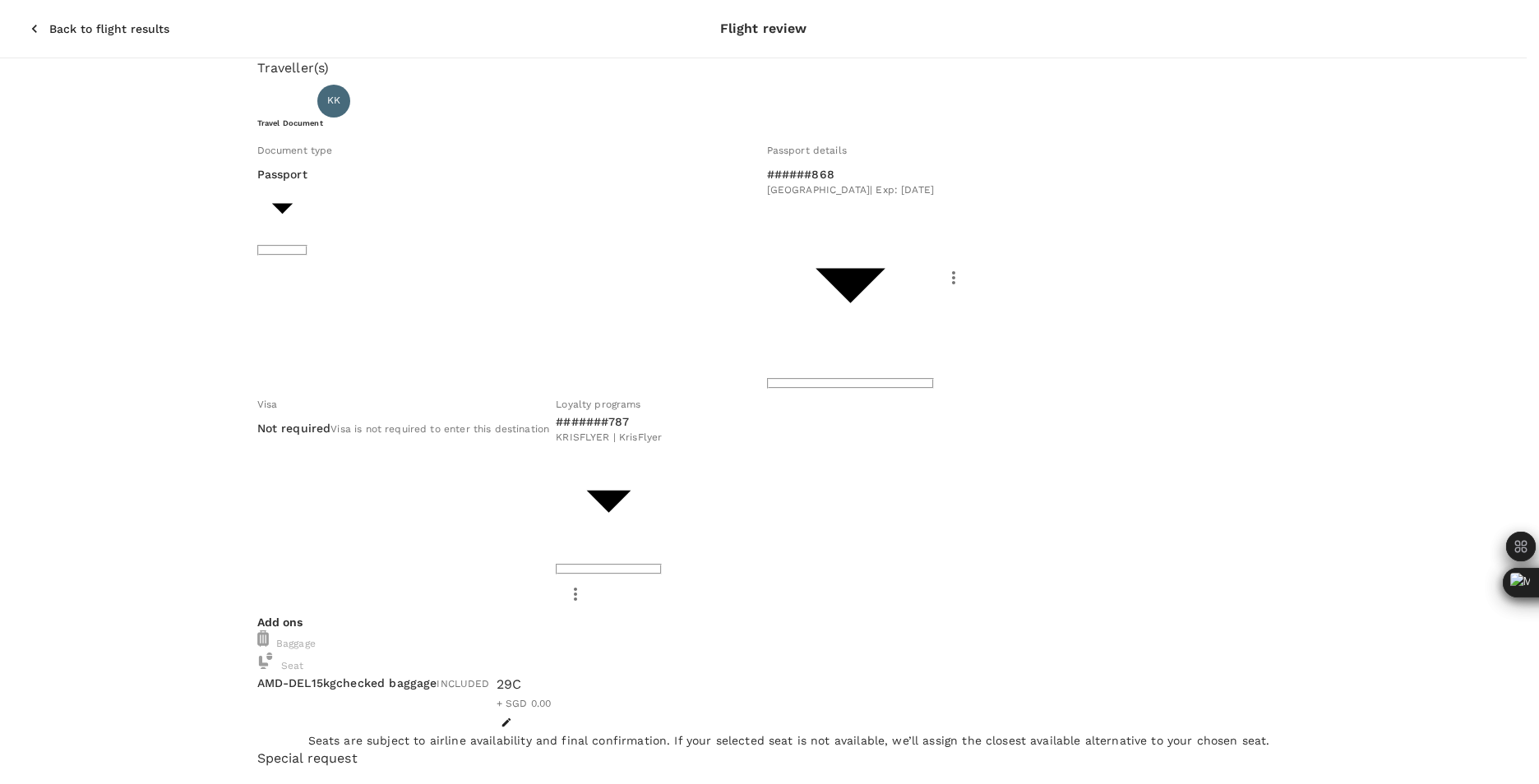
scroll to position [14, 0]
type input "9da82385-ea03-4e8d-b270-32b986f0971a"
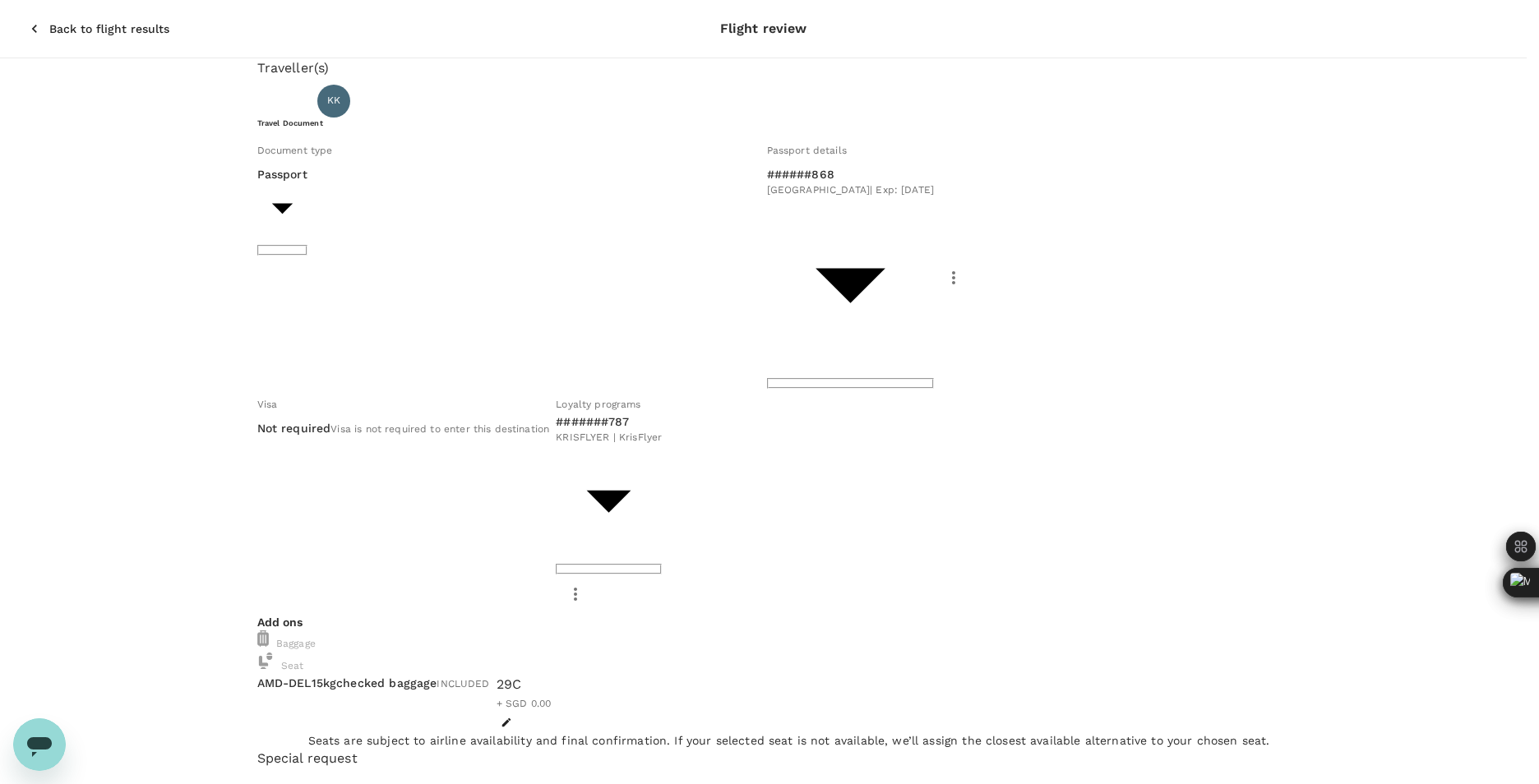
type textarea "Gujarat to Delhi"
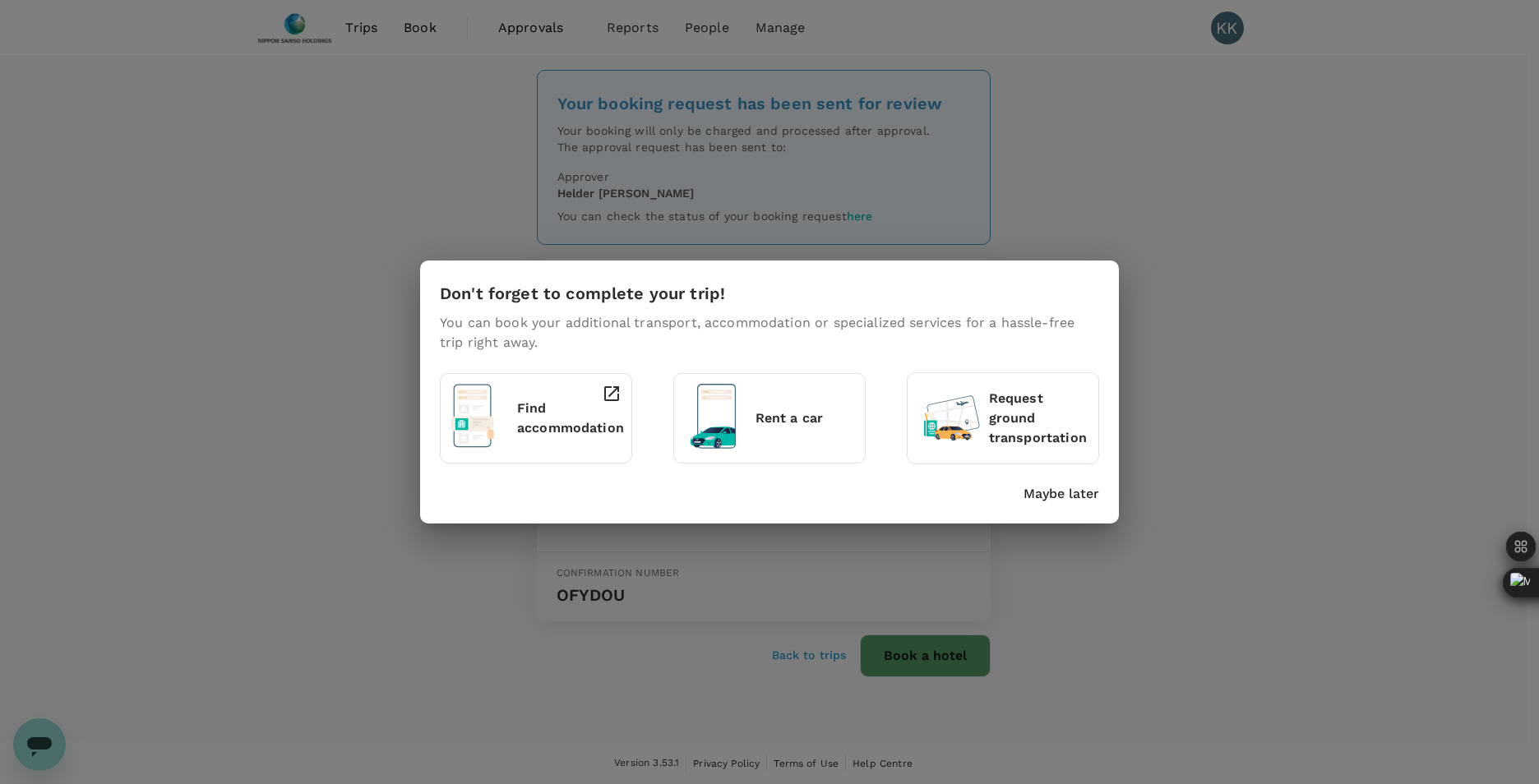
click at [1213, 305] on div "Don't forget to complete your trip! You can book your additional transport, acc…" at bounding box center [769, 392] width 1539 height 784
click at [1075, 490] on p "Maybe later" at bounding box center [1060, 494] width 75 height 20
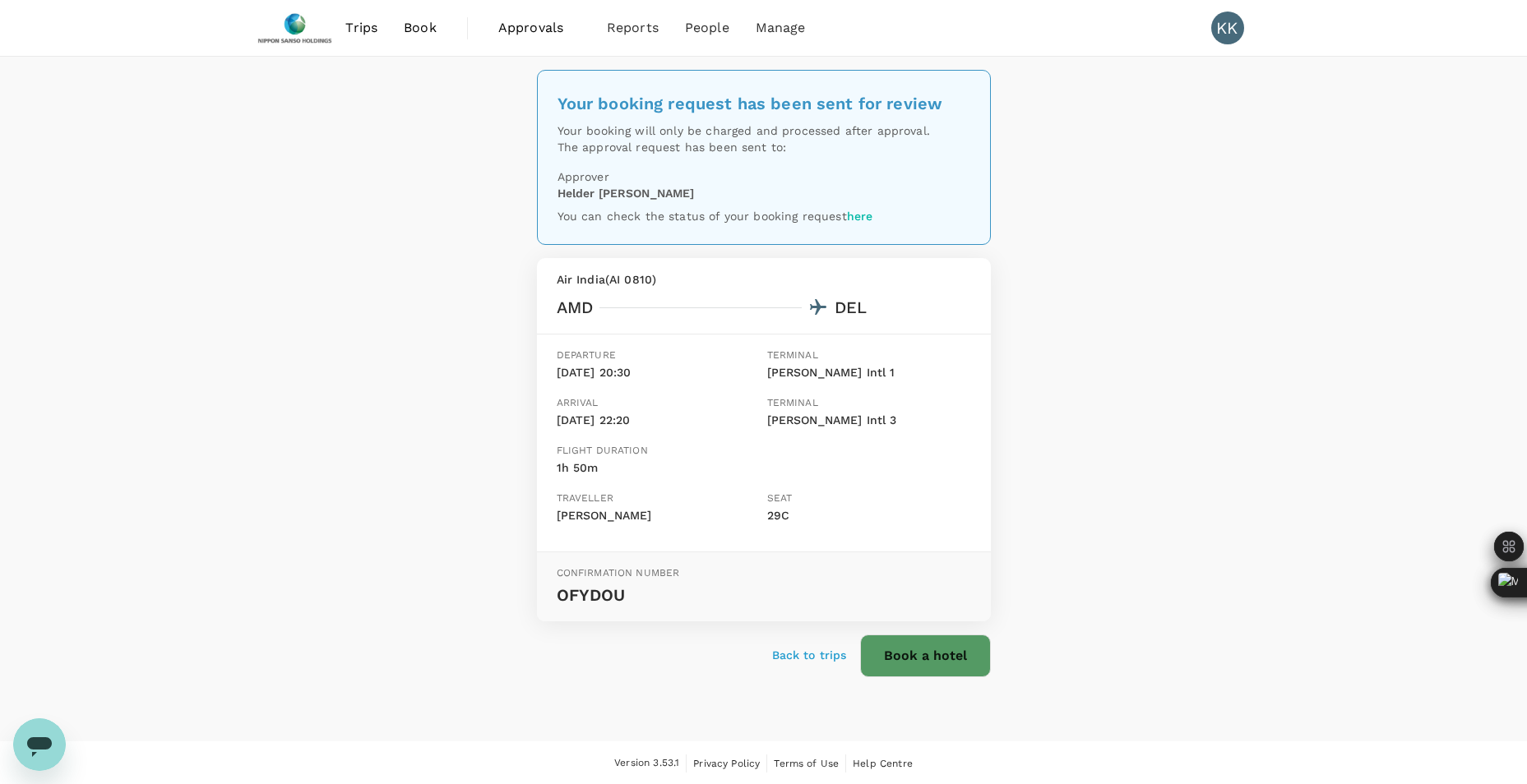
drag, startPoint x: 1214, startPoint y: 423, endPoint x: 1202, endPoint y: 403, distance: 23.3
click at [1214, 422] on div "Your booking request has been sent for review Your booking will only be charged…" at bounding box center [764, 400] width 1527 height 685
drag, startPoint x: 262, startPoint y: 431, endPoint x: 268, endPoint y: 275, distance: 156.1
click at [281, 382] on div "Your booking request has been sent for review Your booking will only be charged…" at bounding box center [764, 400] width 1527 height 685
